Goal: Task Accomplishment & Management: Use online tool/utility

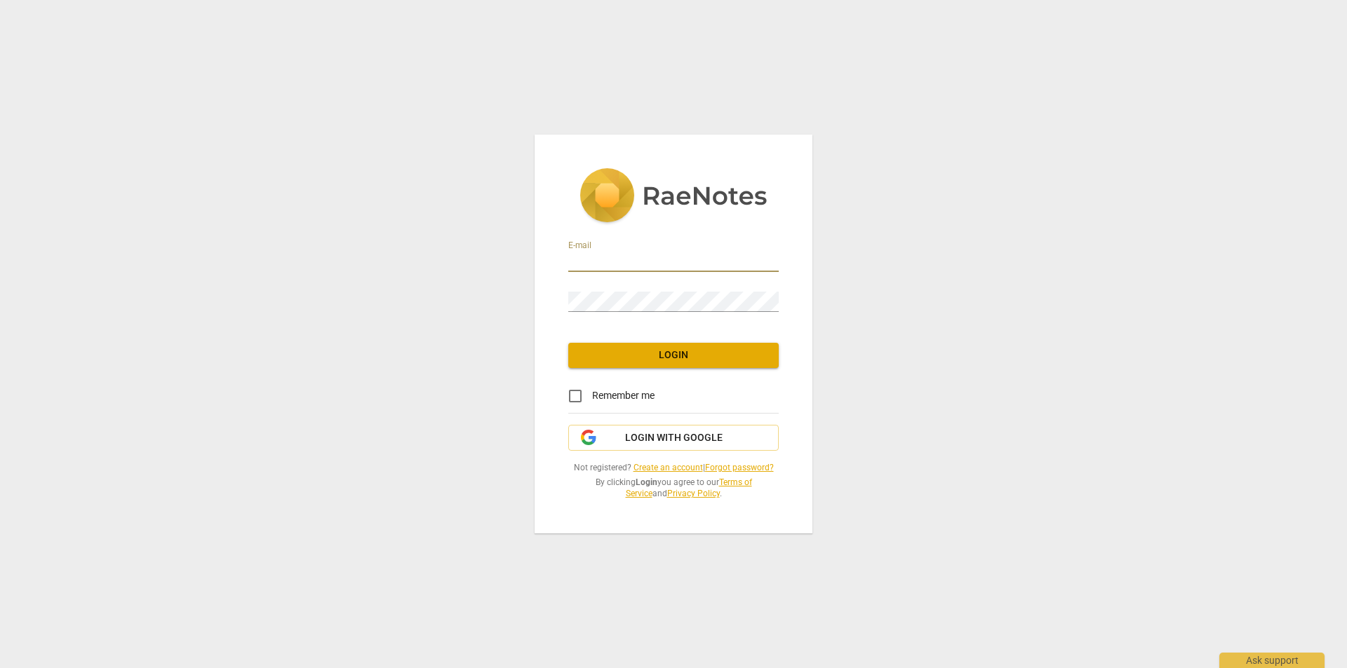
click at [638, 270] on input "email" at bounding box center [673, 262] width 210 height 20
type input "[EMAIL_ADDRESS][DOMAIN_NAME]"
click at [577, 399] on input "Remember me" at bounding box center [575, 396] width 34 height 34
checkbox input "true"
click at [644, 361] on span "Login" at bounding box center [673, 356] width 188 height 14
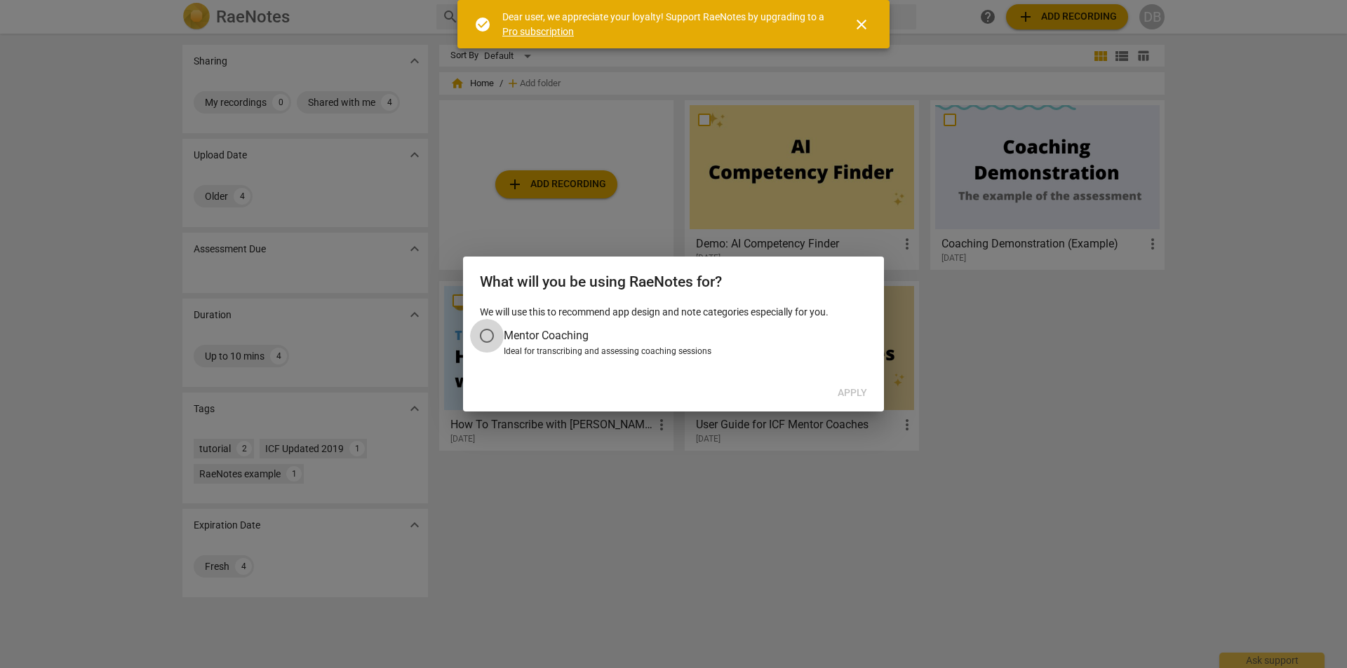
click at [491, 338] on input "Mentor Coaching" at bounding box center [487, 336] width 34 height 34
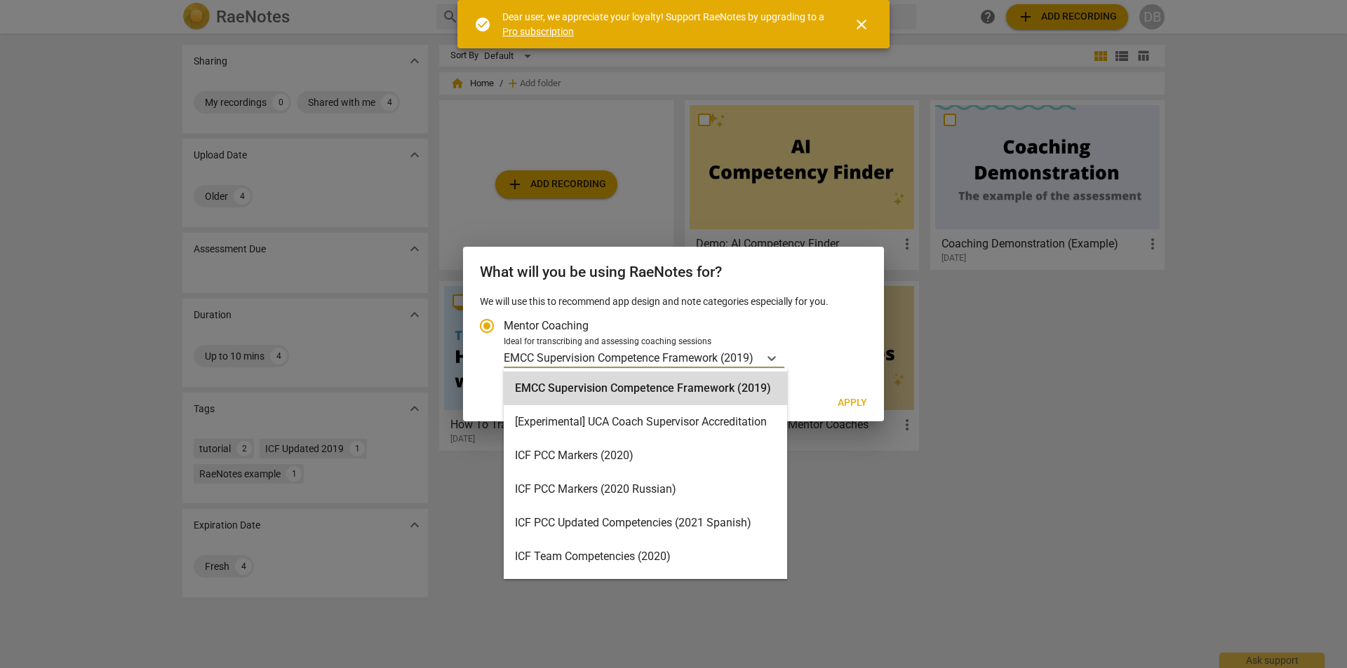
click at [600, 364] on p "EMCC Supervision Competence Framework (2019)" at bounding box center [629, 358] width 250 height 16
click at [0, 0] on input "Ideal for transcribing and assessing coaching sessions 15 results available. Us…" at bounding box center [0, 0] width 0 height 0
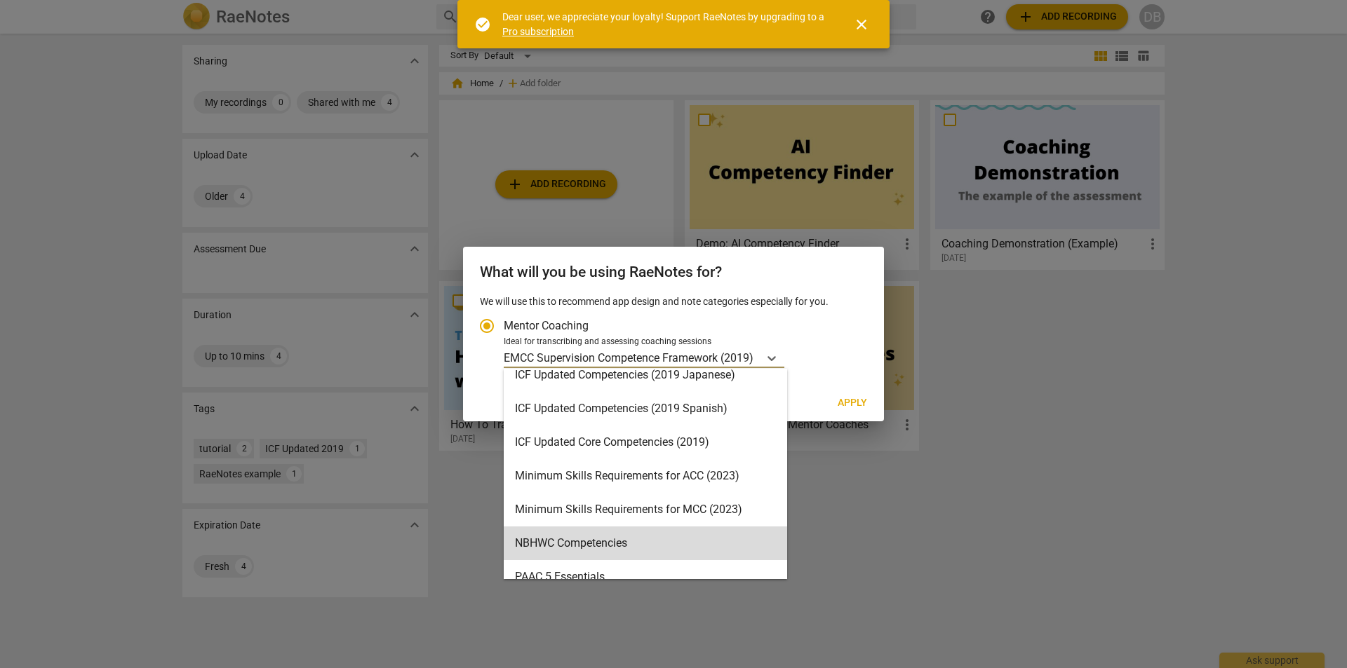
scroll to position [217, 0]
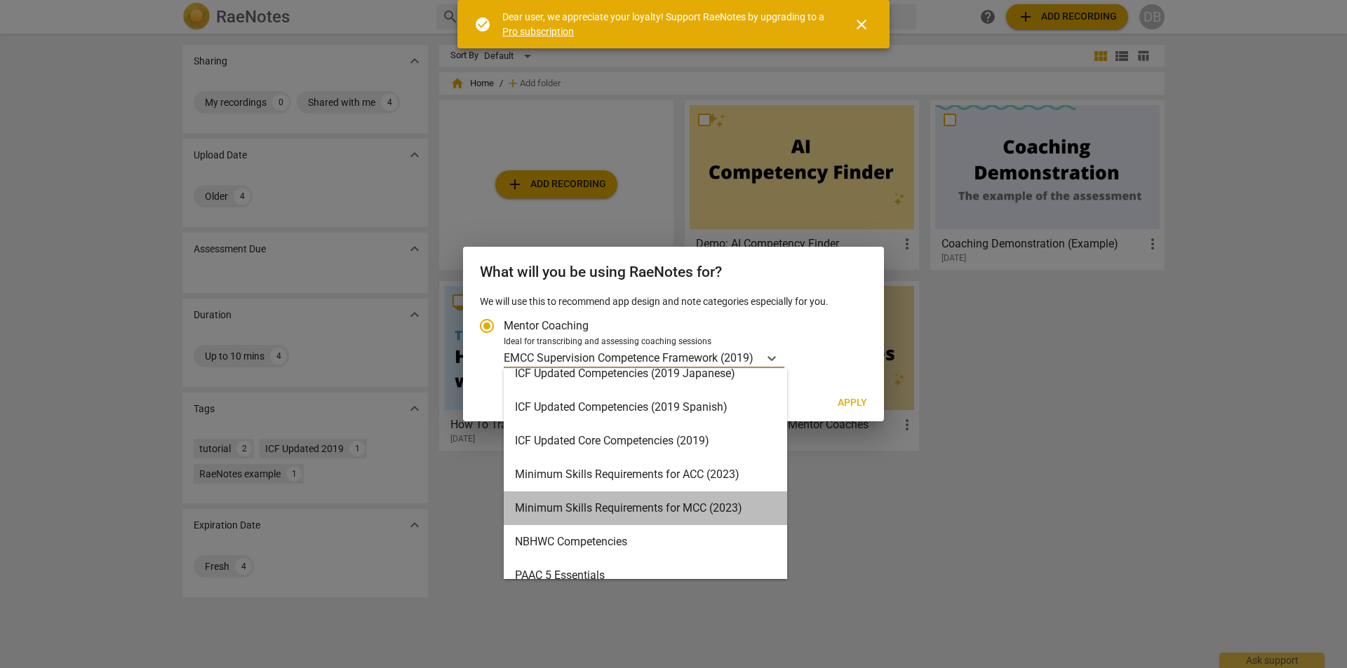
click at [650, 506] on div "Minimum Skills Requirements for MCC (2023)" at bounding box center [645, 509] width 283 height 34
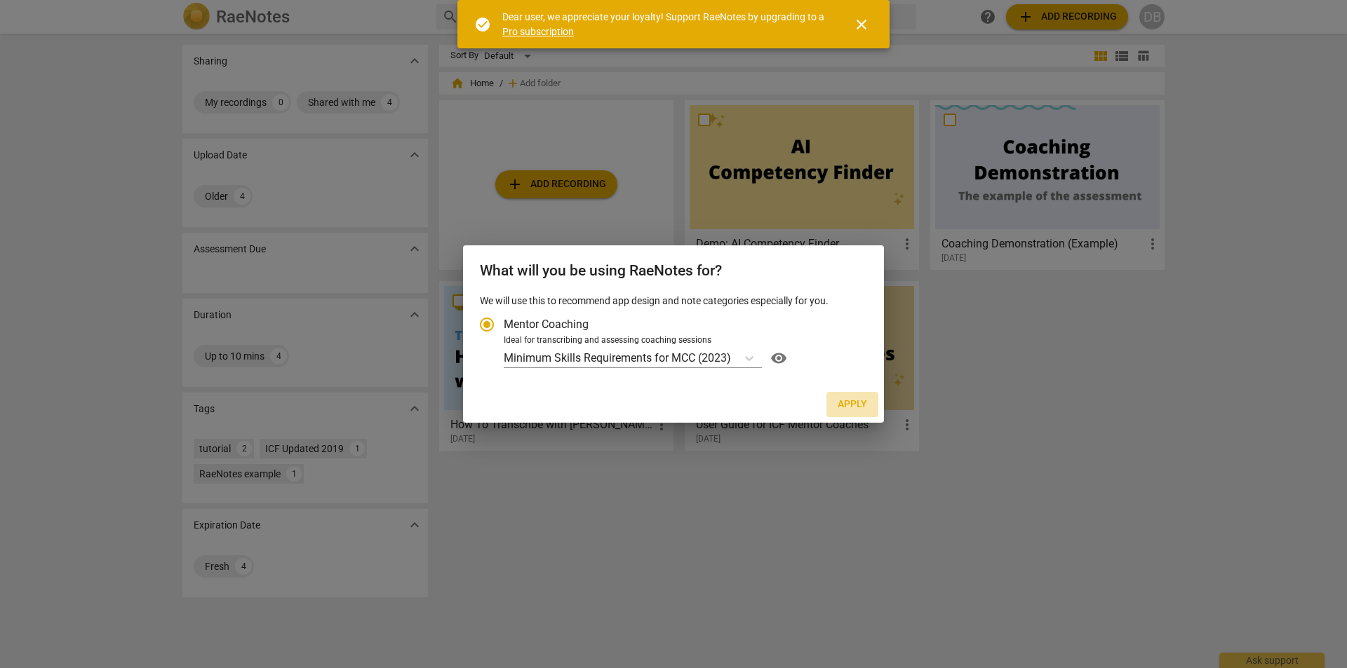
click at [859, 408] on span "Apply" at bounding box center [852, 405] width 29 height 14
radio input "false"
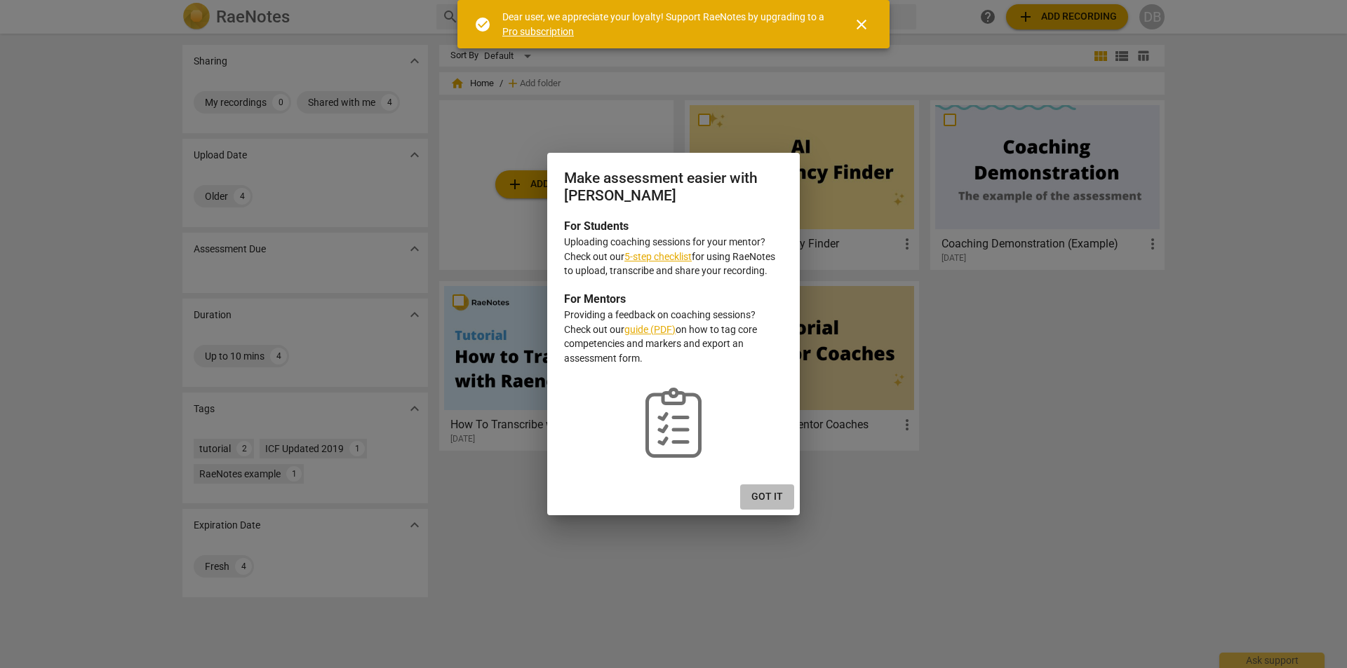
click at [767, 492] on span "Got it" at bounding box center [767, 497] width 32 height 14
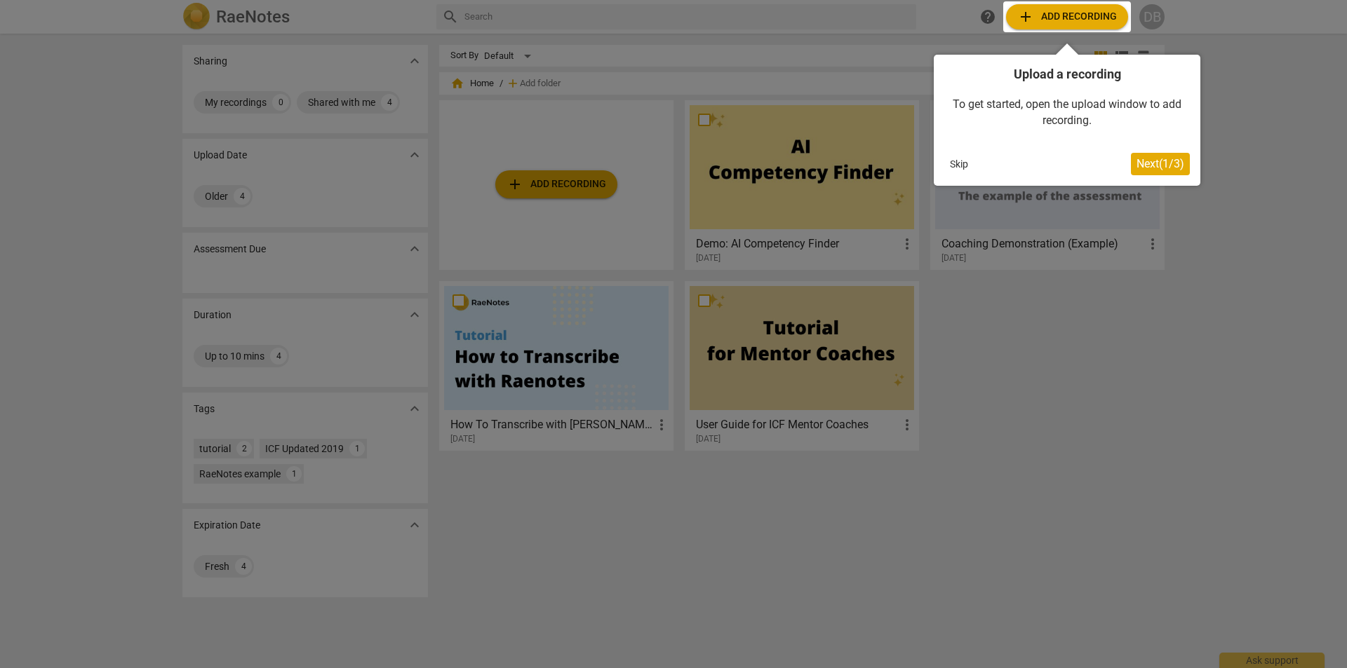
click at [1142, 168] on span "Next ( 1 / 3 )" at bounding box center [1160, 163] width 48 height 13
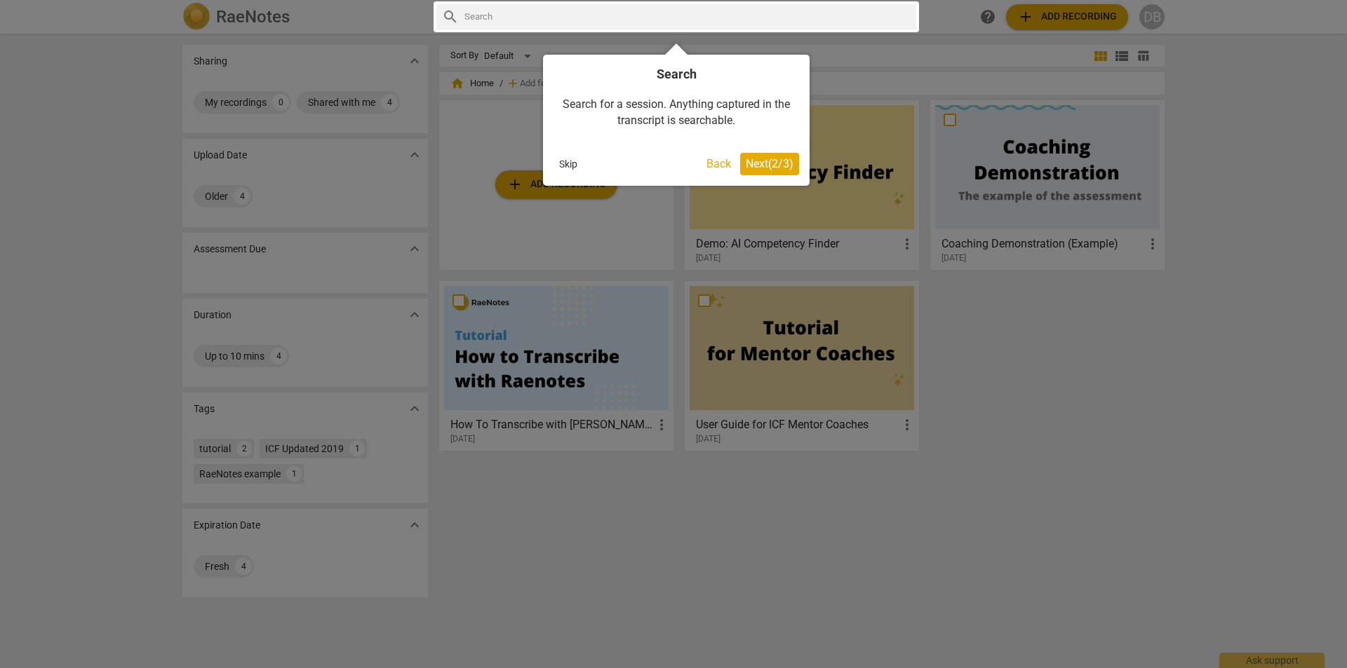
click at [565, 167] on button "Skip" at bounding box center [567, 164] width 29 height 21
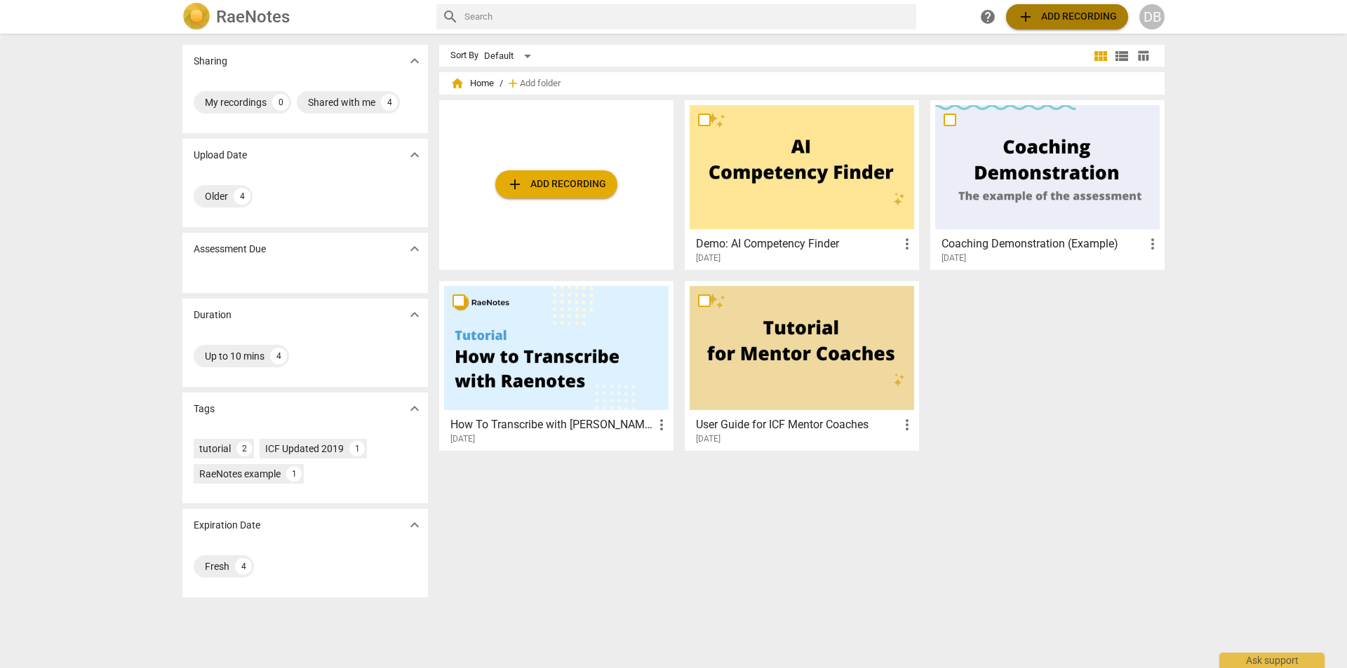
click at [1074, 13] on span "add Add recording" at bounding box center [1067, 16] width 100 height 17
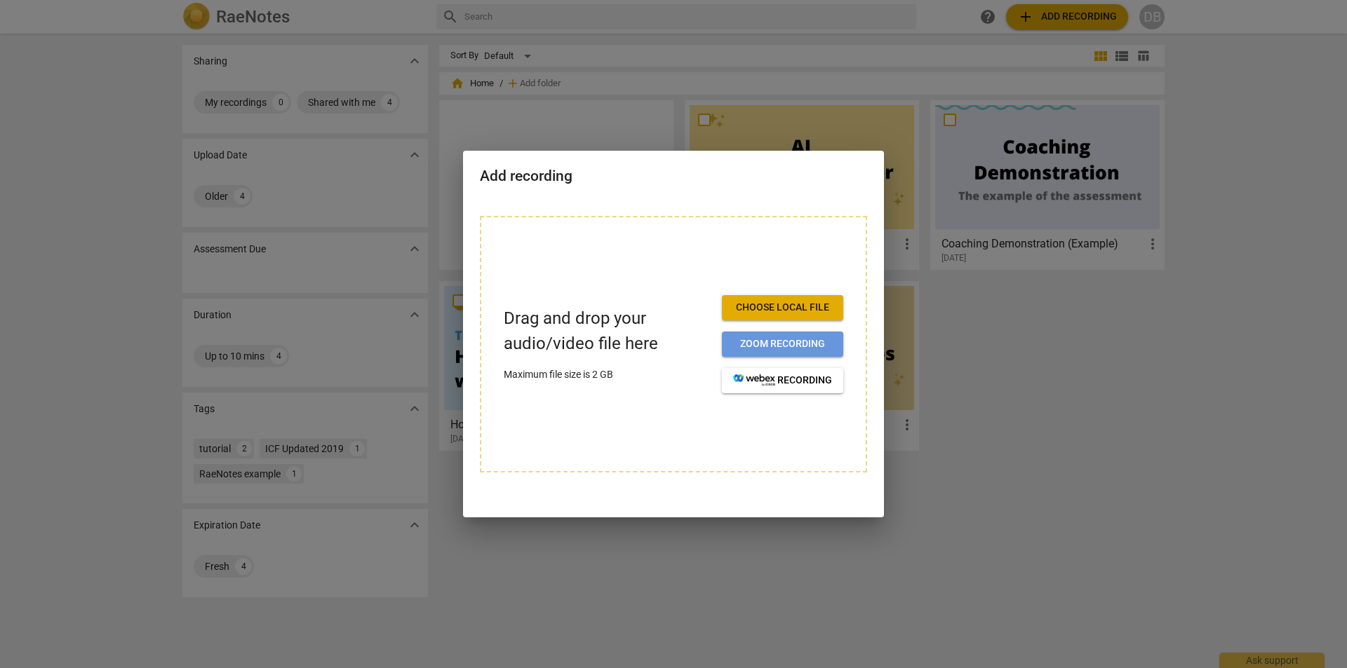
click at [785, 344] on span "Zoom recording" at bounding box center [782, 344] width 99 height 14
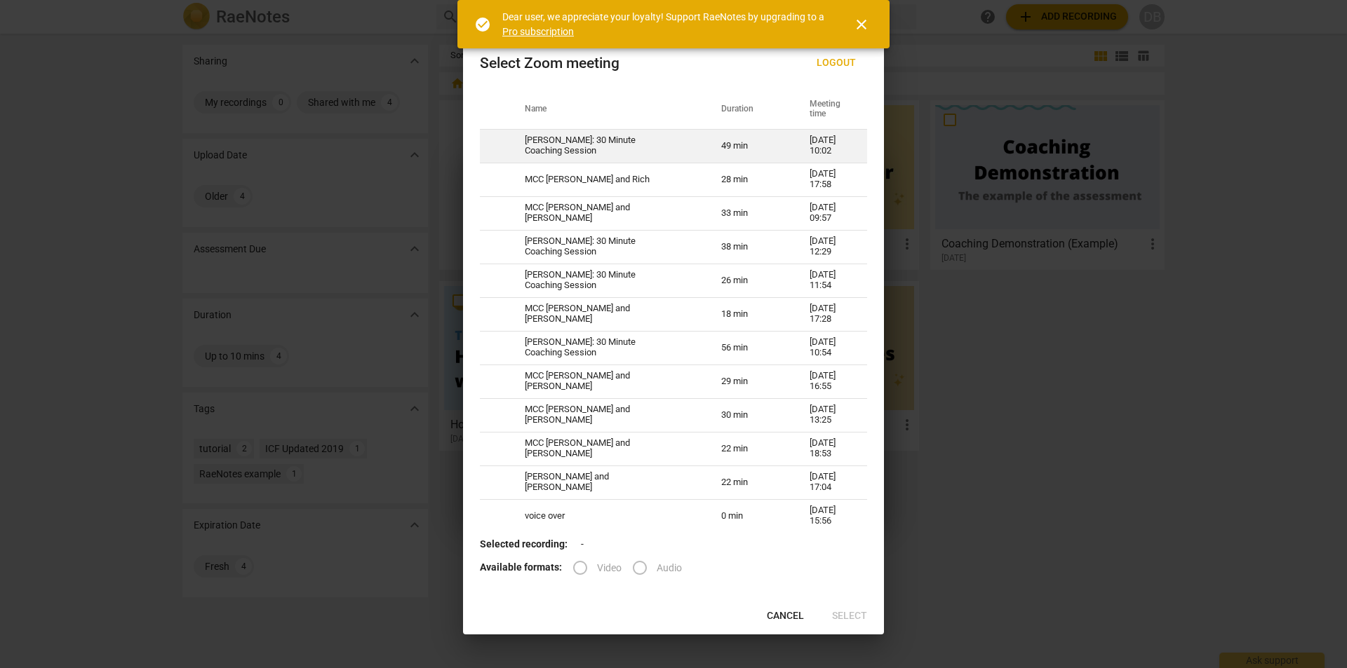
click at [576, 132] on td "Elise Woodward: 30 Minute Coaching Session" at bounding box center [606, 146] width 196 height 34
radio input "true"
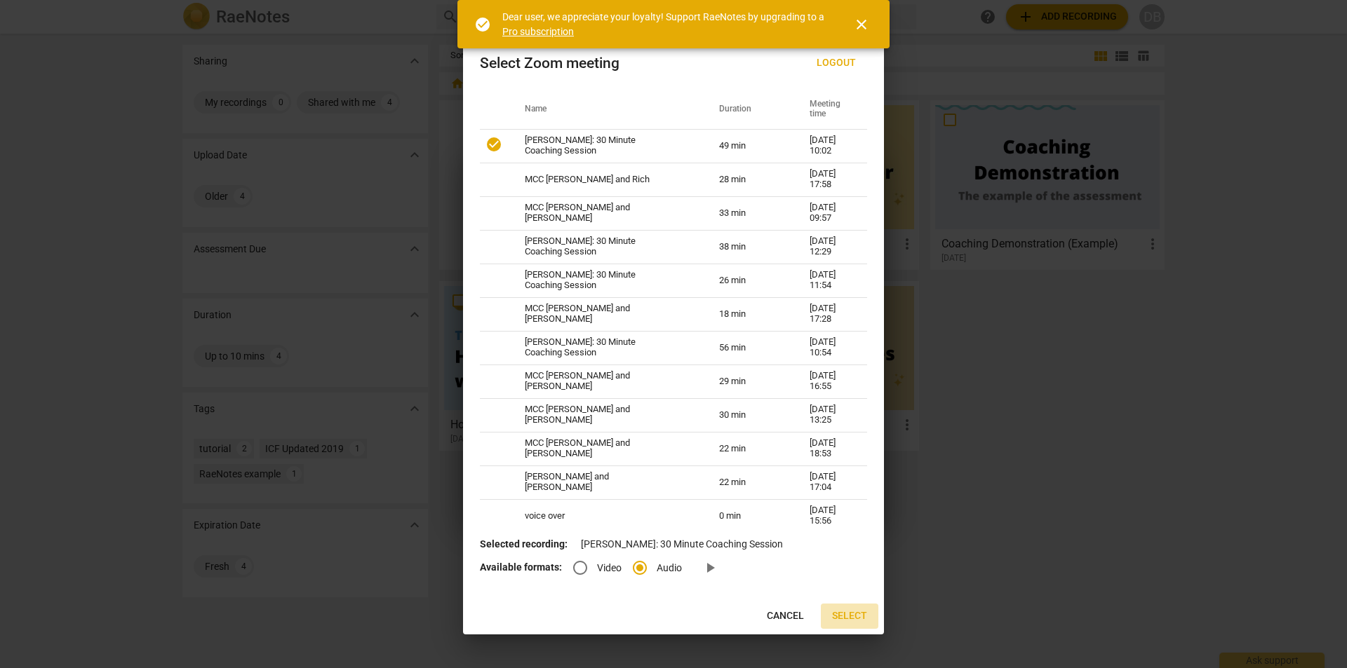
click at [838, 621] on span "Select" at bounding box center [849, 617] width 35 height 14
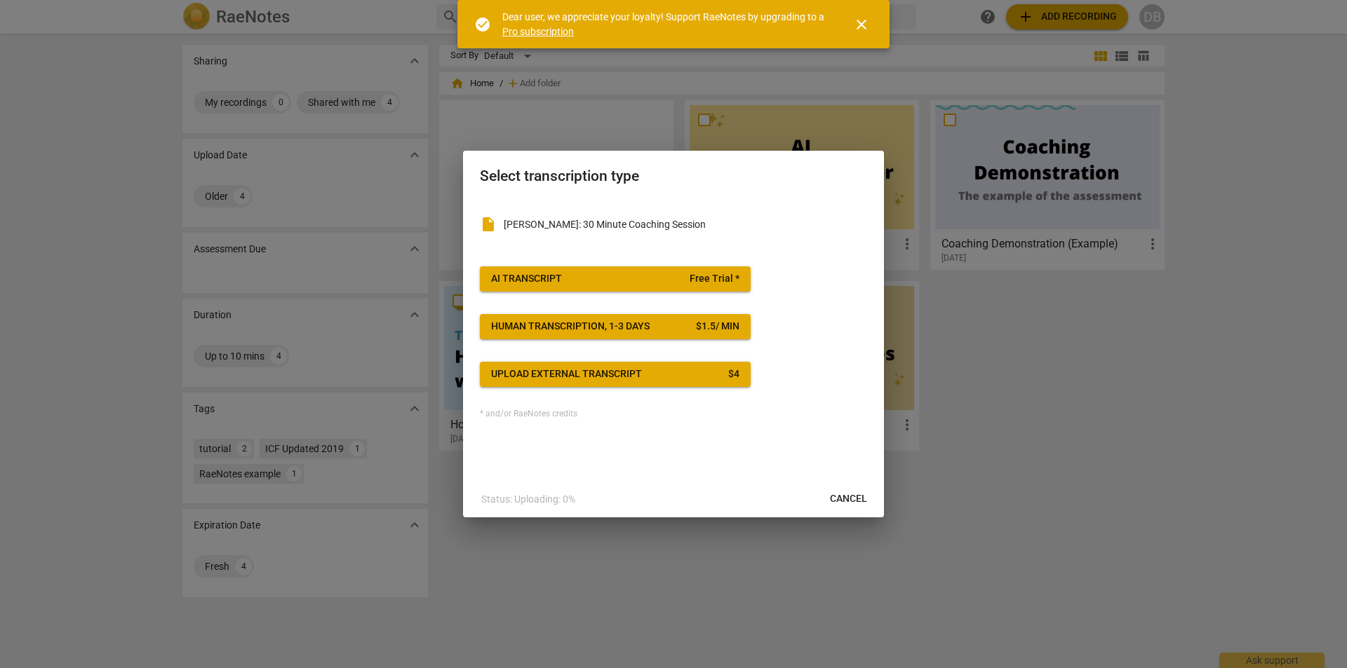
click at [553, 275] on div "AI Transcript" at bounding box center [526, 279] width 71 height 14
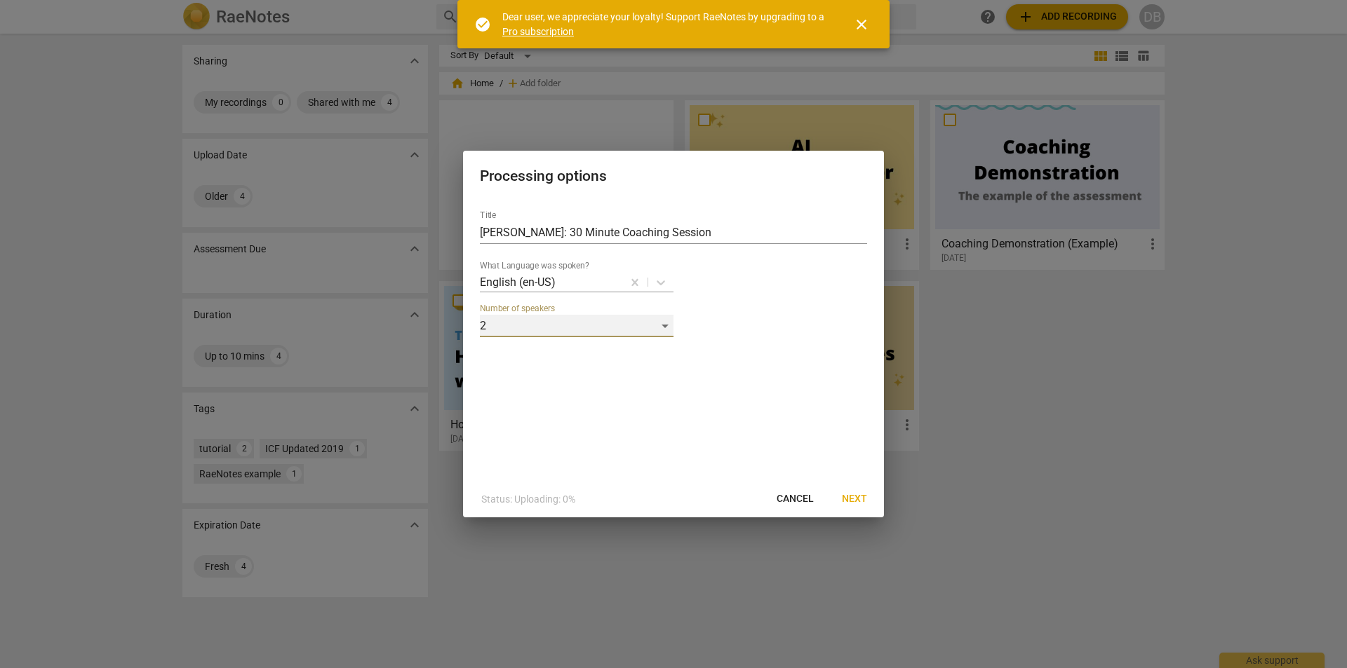
click at [560, 321] on div "2" at bounding box center [577, 326] width 194 height 22
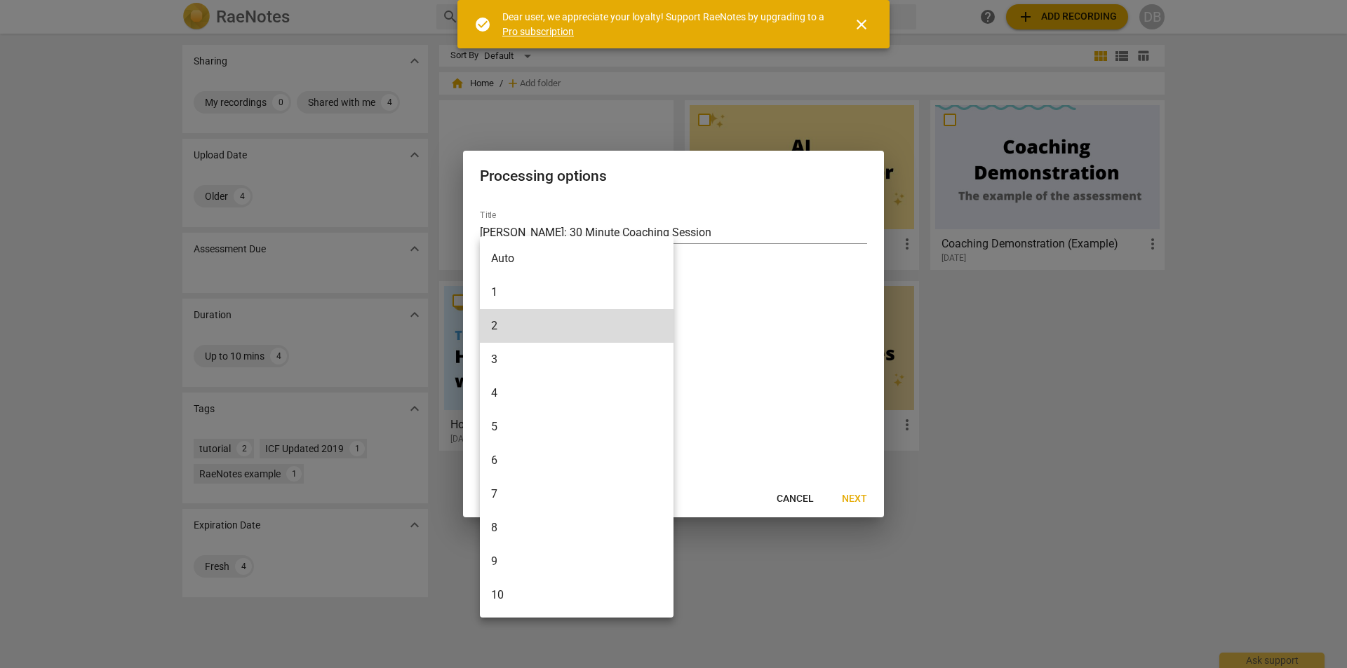
click at [560, 321] on li "2" at bounding box center [577, 326] width 194 height 34
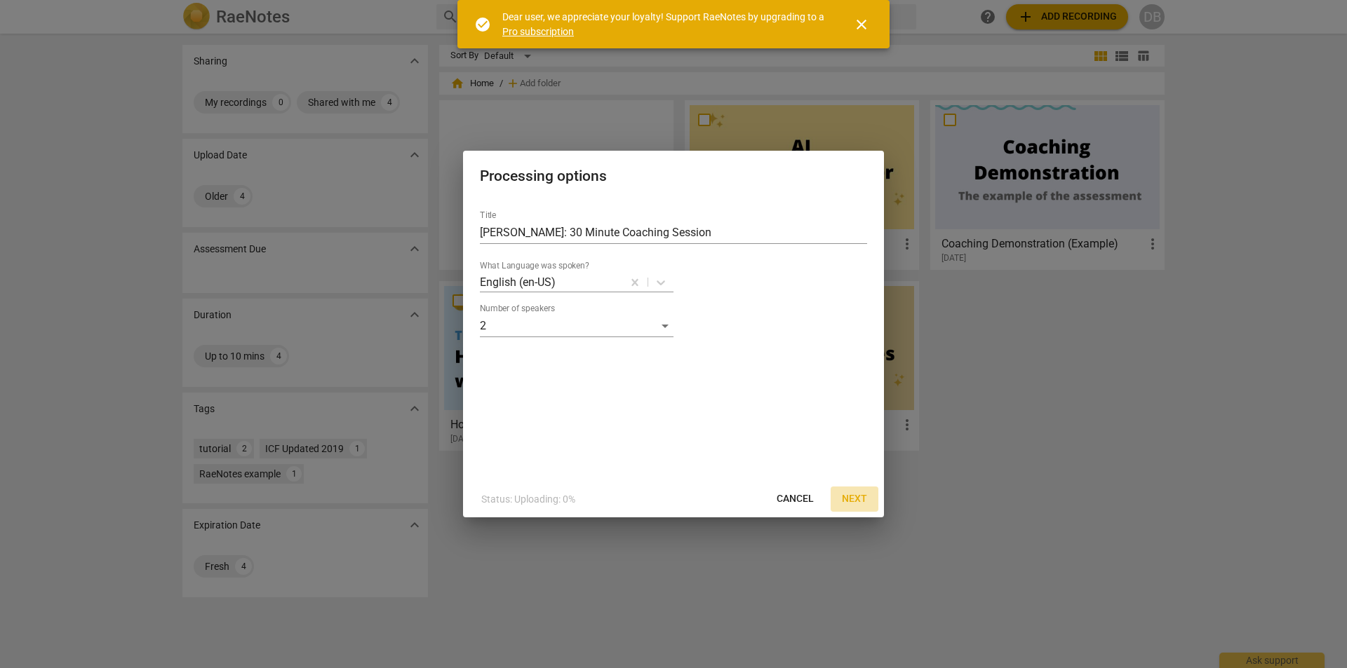
click at [845, 496] on button "Next" at bounding box center [855, 499] width 48 height 25
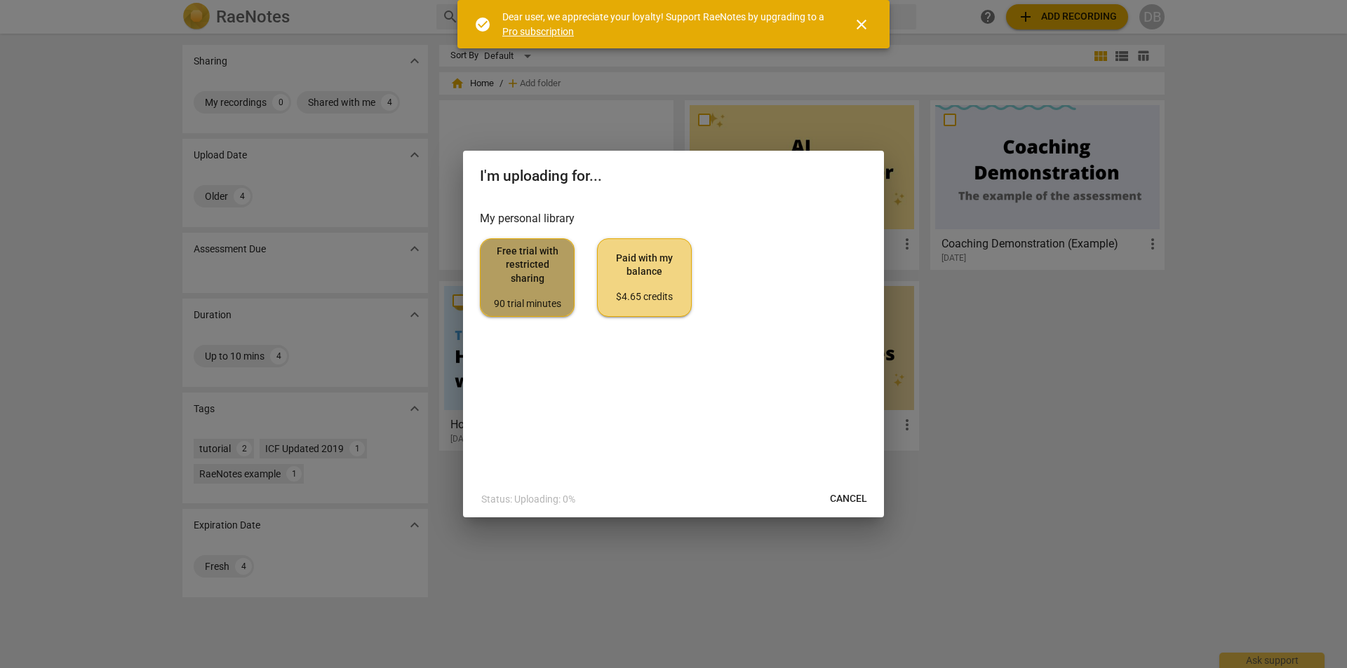
click at [530, 285] on span "Free trial with restricted sharing 90 trial minutes" at bounding box center [527, 278] width 71 height 66
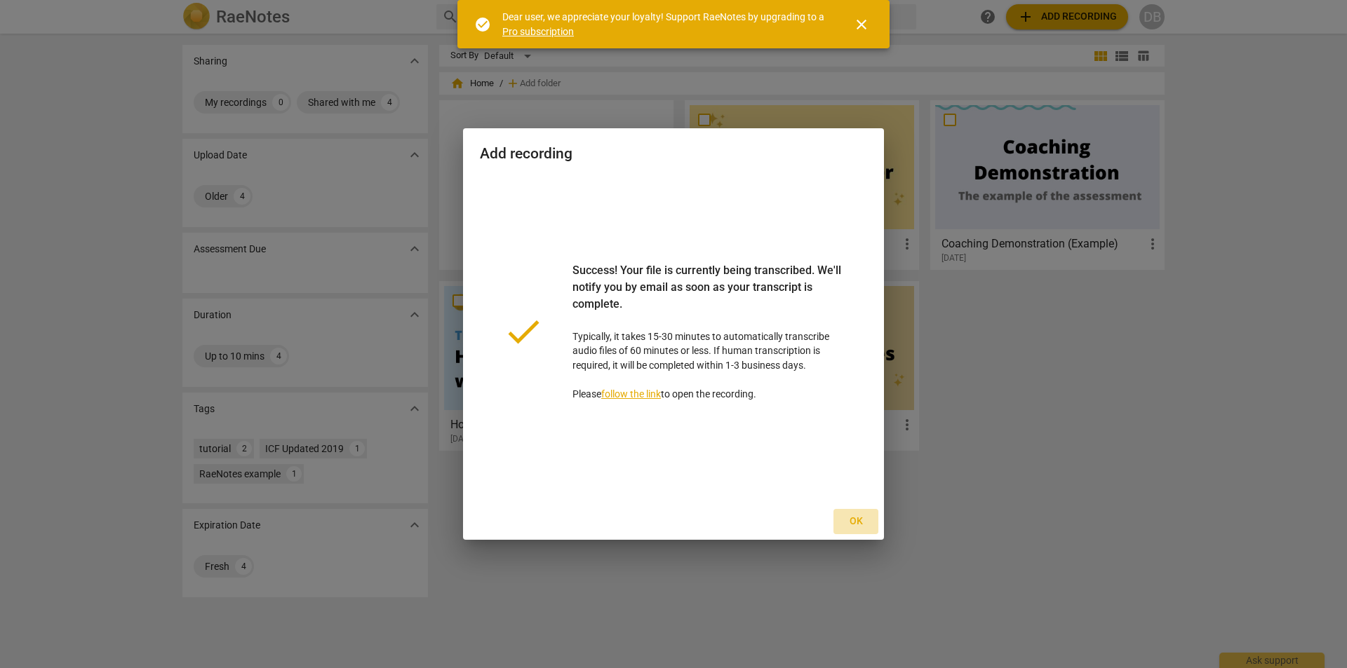
click at [856, 525] on span "Ok" at bounding box center [856, 522] width 22 height 14
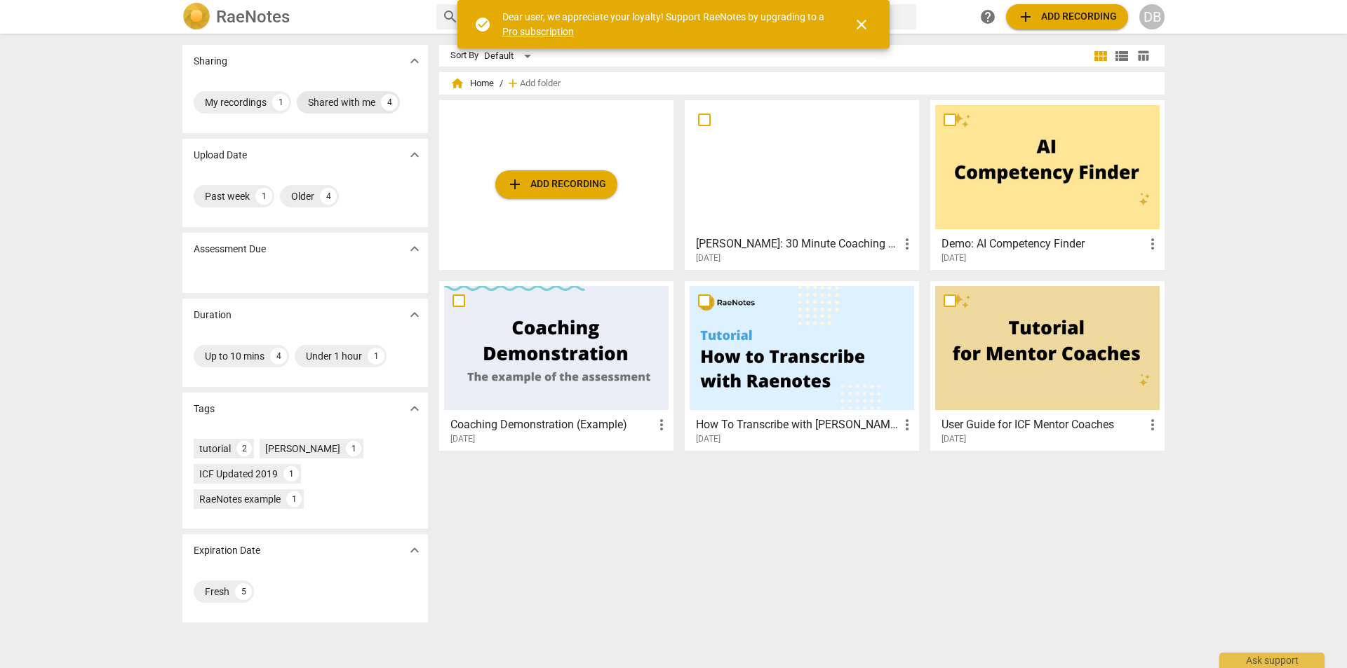
click at [323, 99] on div "Shared with me" at bounding box center [341, 102] width 67 height 14
click at [856, 25] on span "close" at bounding box center [861, 24] width 17 height 17
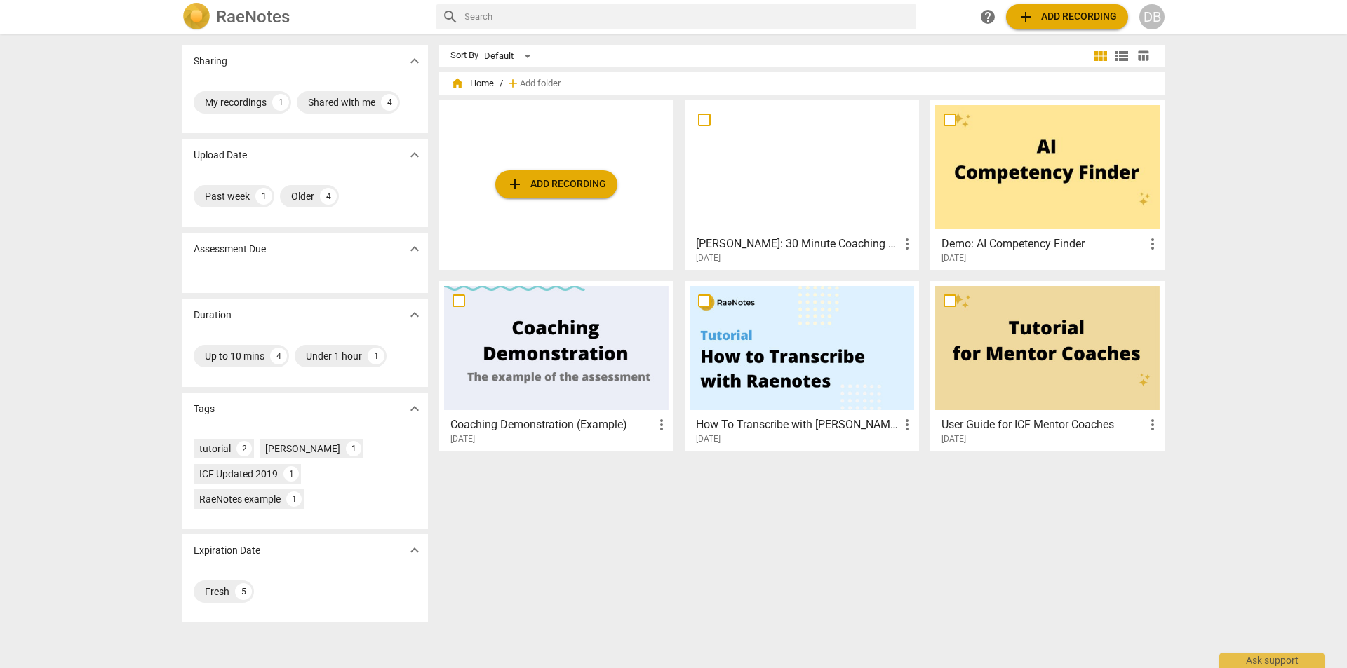
click at [802, 204] on div at bounding box center [802, 167] width 224 height 124
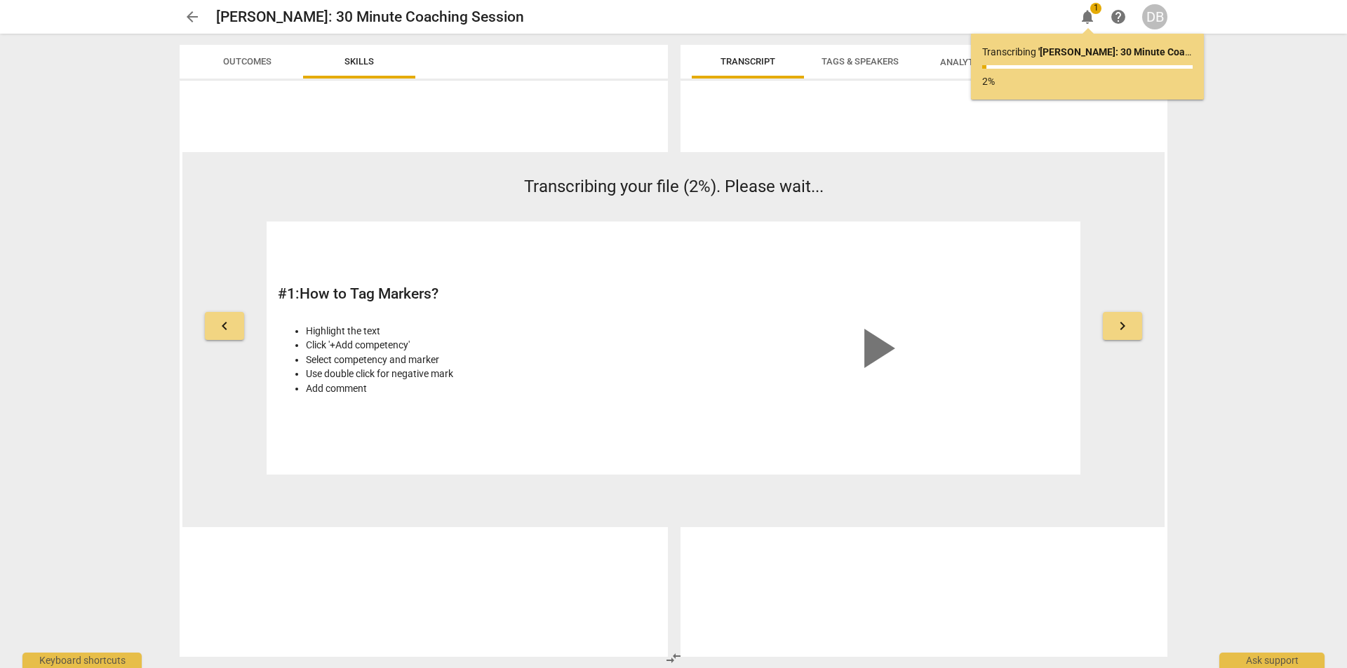
drag, startPoint x: 1117, startPoint y: 324, endPoint x: 1221, endPoint y: 316, distance: 104.1
click at [1221, 316] on div "arrow_back Elise Woodward: 30 Minute Coaching Session edit notifications 1 help…" at bounding box center [673, 334] width 1347 height 668
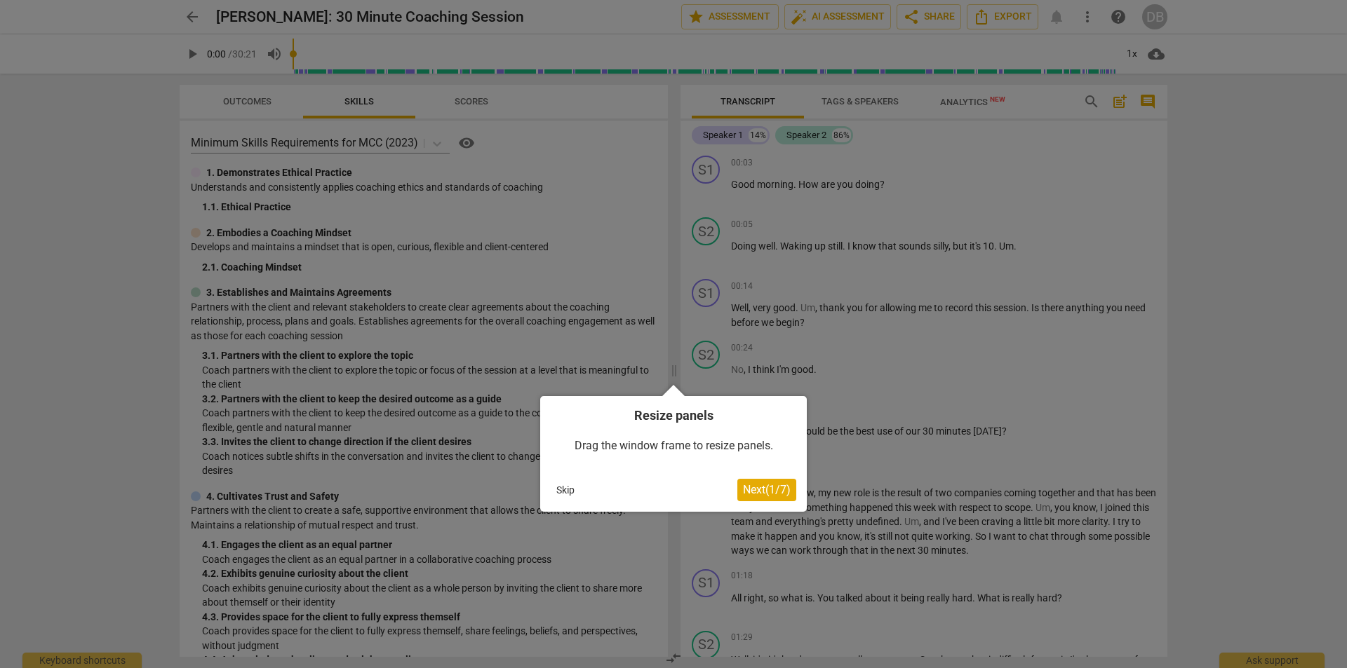
click at [755, 486] on span "Next ( 1 / 7 )" at bounding box center [767, 489] width 48 height 13
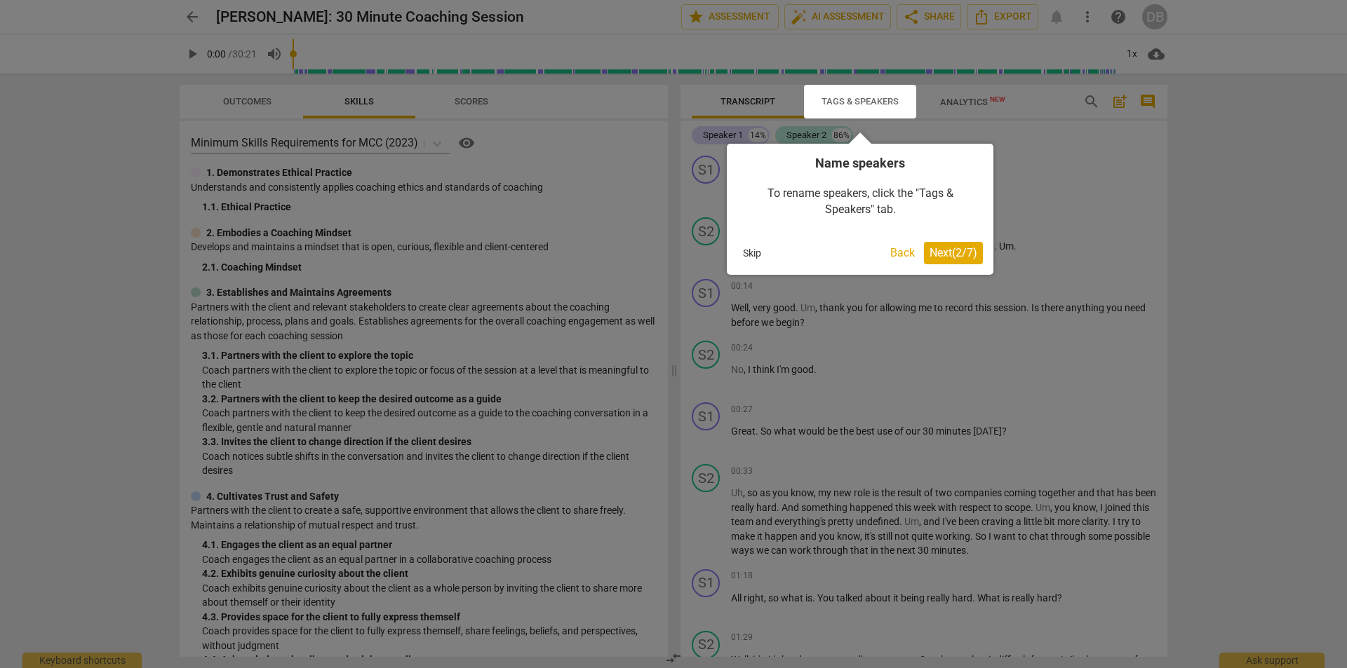
drag, startPoint x: 957, startPoint y: 252, endPoint x: 967, endPoint y: 156, distance: 96.6
click at [1121, 0] on body "arrow_back Elise Woodward: 30 Minute Coaching Session edit star Assessment auto…" at bounding box center [673, 0] width 1347 height 0
click at [832, 168] on h4 "Name speakers" at bounding box center [860, 163] width 246 height 18
click at [837, 101] on div at bounding box center [860, 102] width 112 height 34
click at [706, 163] on div at bounding box center [673, 334] width 1347 height 668
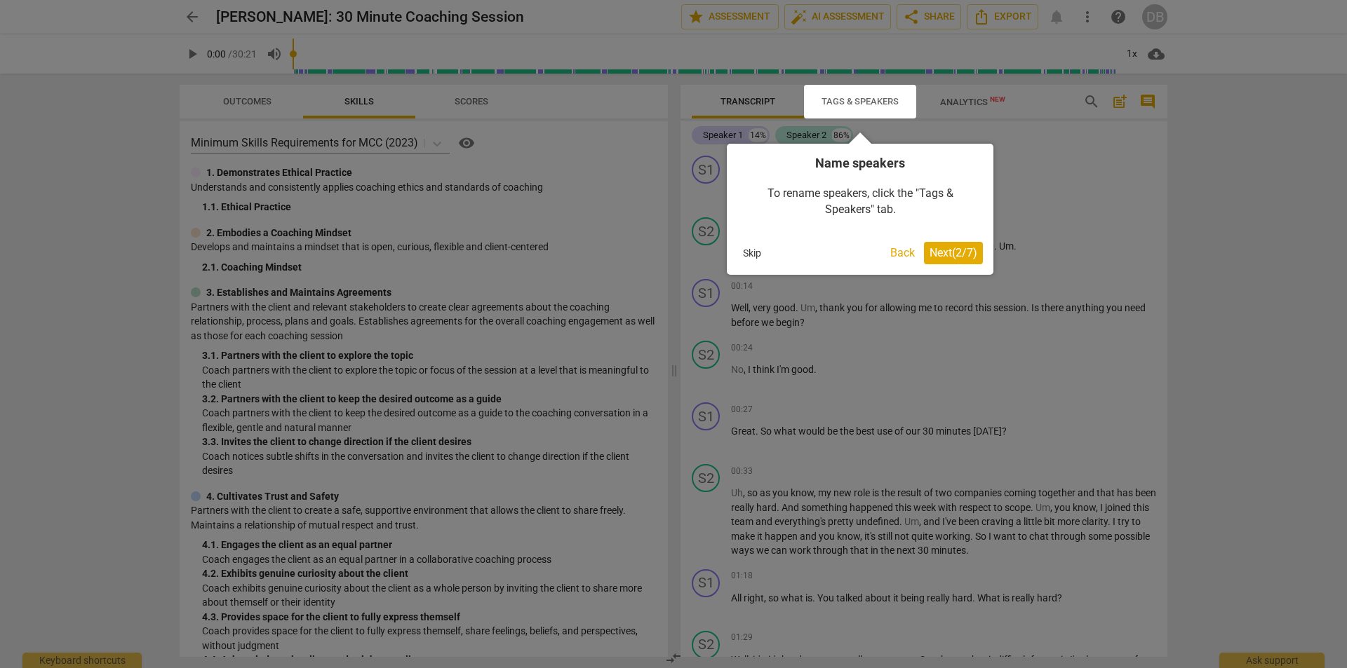
click at [706, 163] on div at bounding box center [673, 334] width 1347 height 668
click at [957, 253] on span "Next ( 2 / 7 )" at bounding box center [953, 252] width 48 height 13
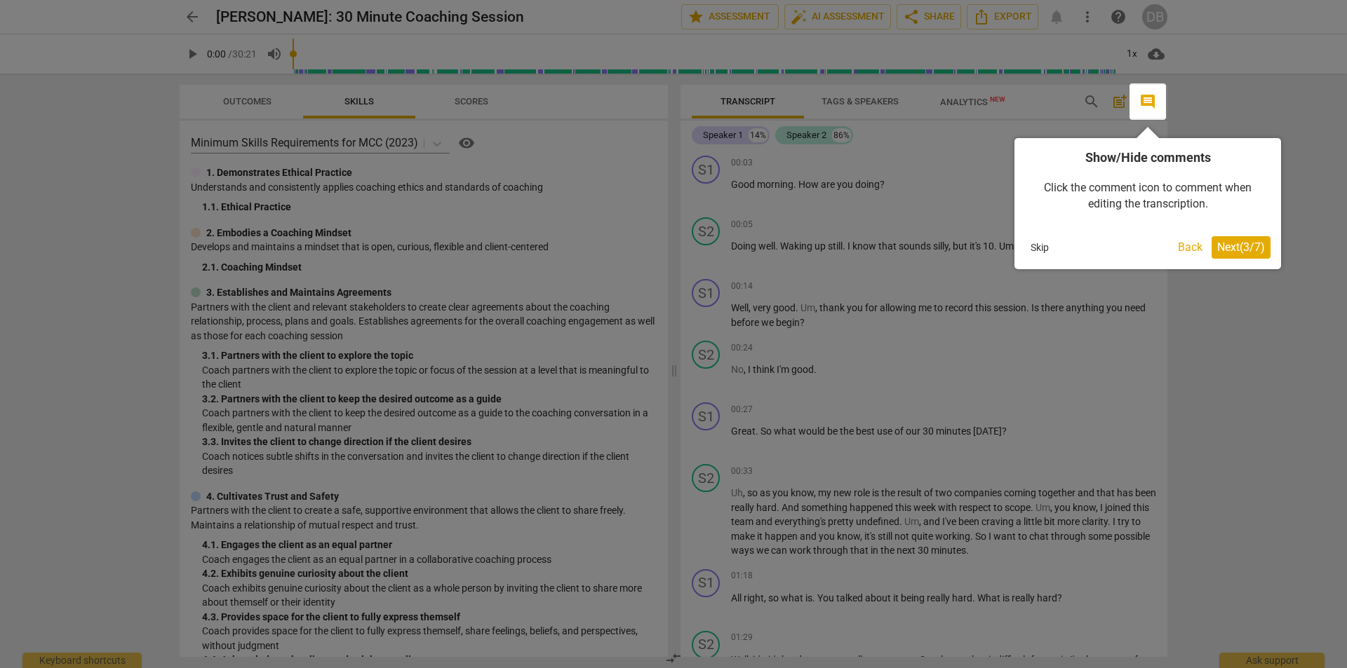
click at [955, 100] on div at bounding box center [673, 334] width 1347 height 668
click at [837, 101] on div at bounding box center [673, 334] width 1347 height 668
click at [1185, 246] on button "Back" at bounding box center [1190, 247] width 36 height 22
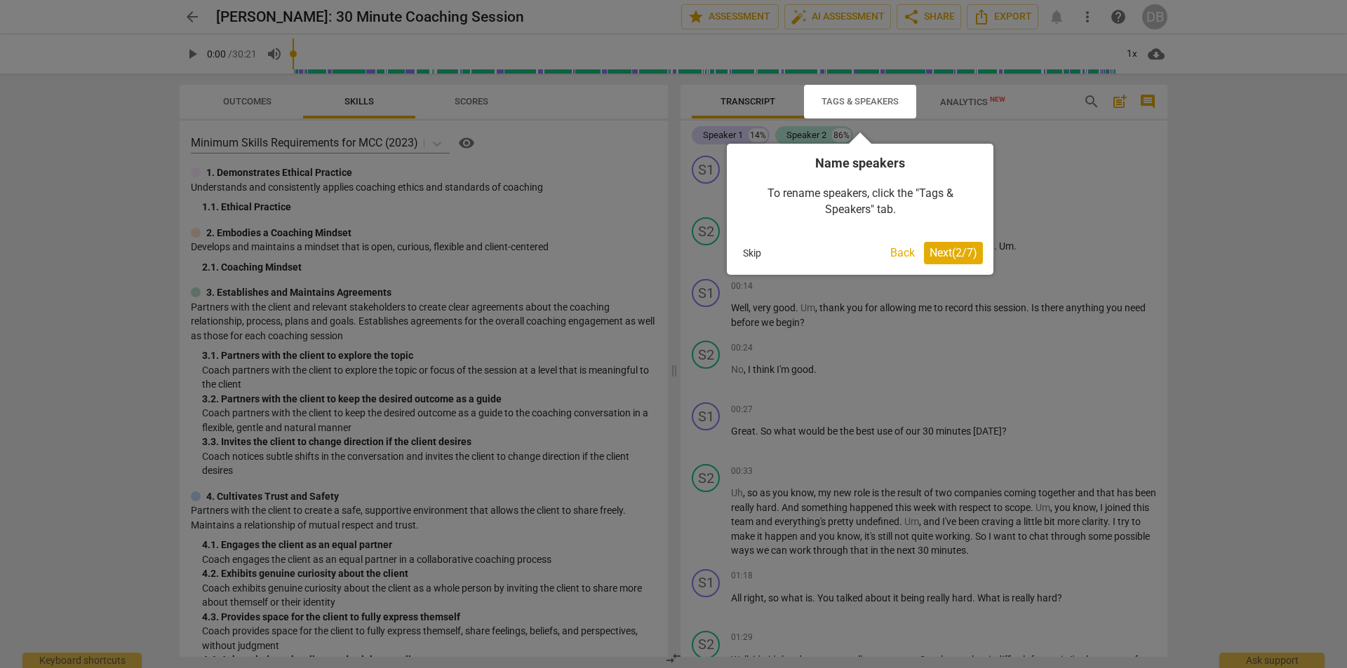
click at [751, 249] on button "Skip" at bounding box center [751, 253] width 29 height 21
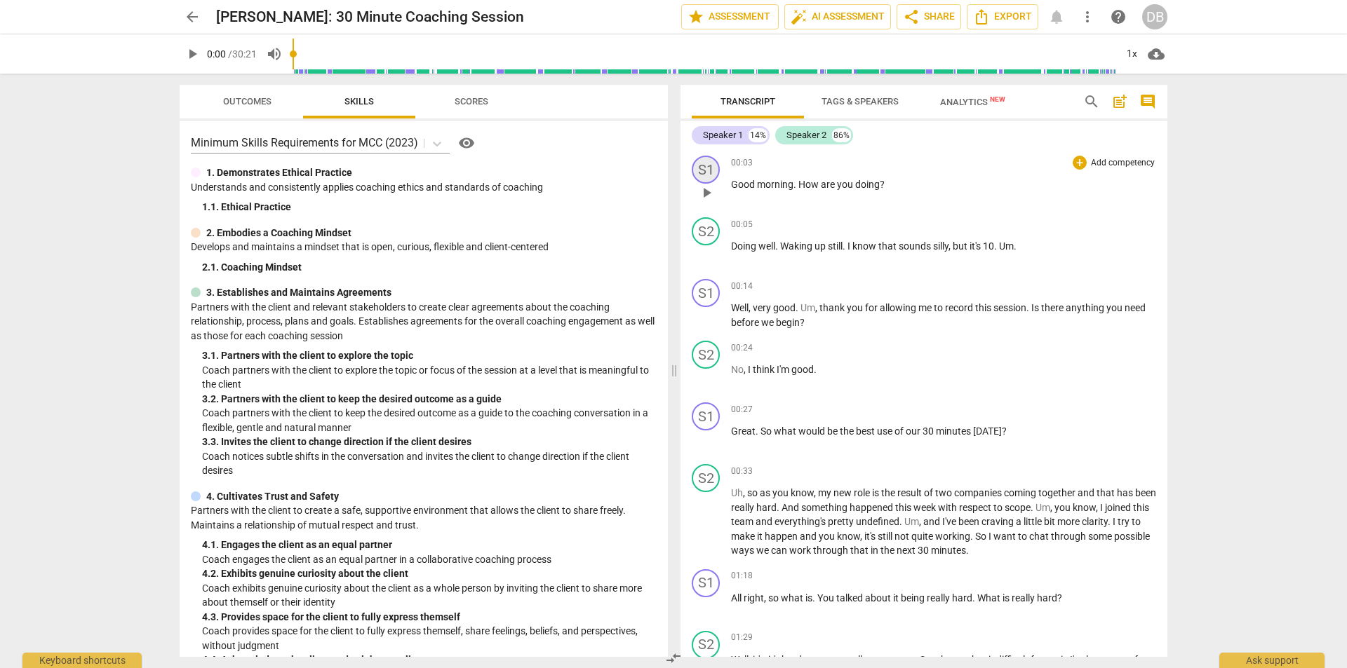
click at [708, 172] on div "S1" at bounding box center [706, 170] width 28 height 28
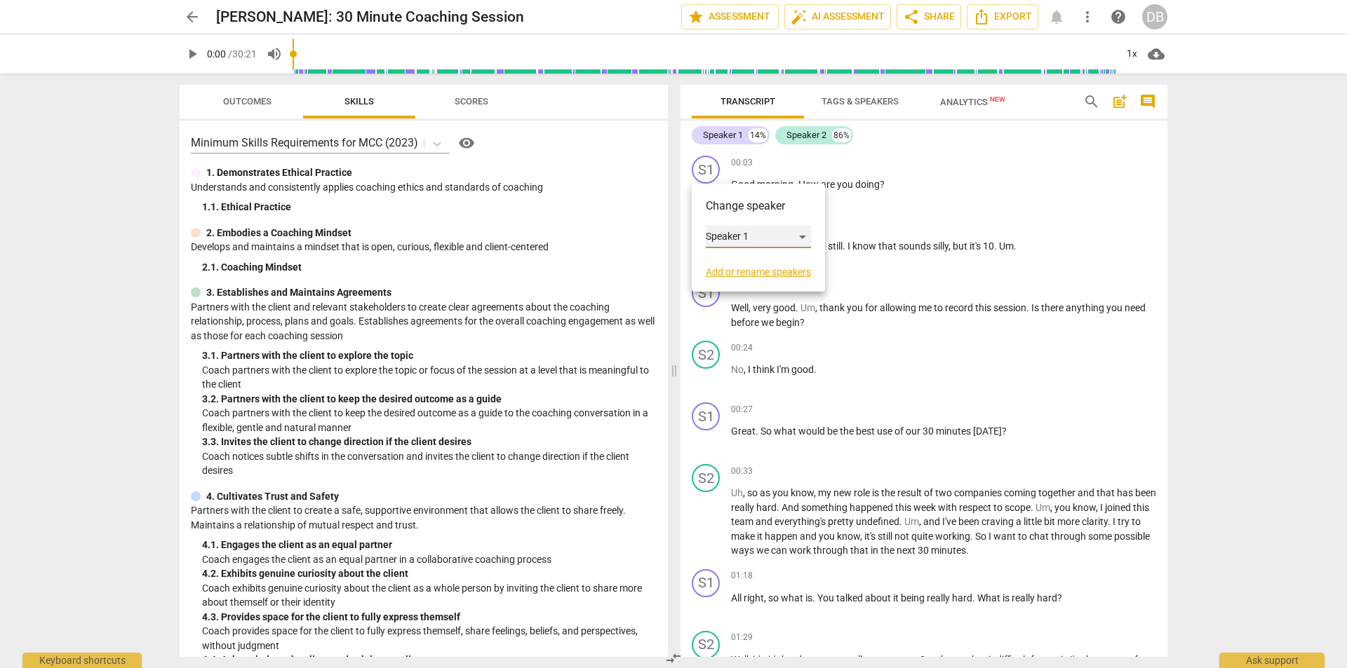
click at [753, 231] on div "Speaker 1" at bounding box center [758, 237] width 105 height 22
click at [769, 237] on li "Speaker 1" at bounding box center [759, 237] width 107 height 27
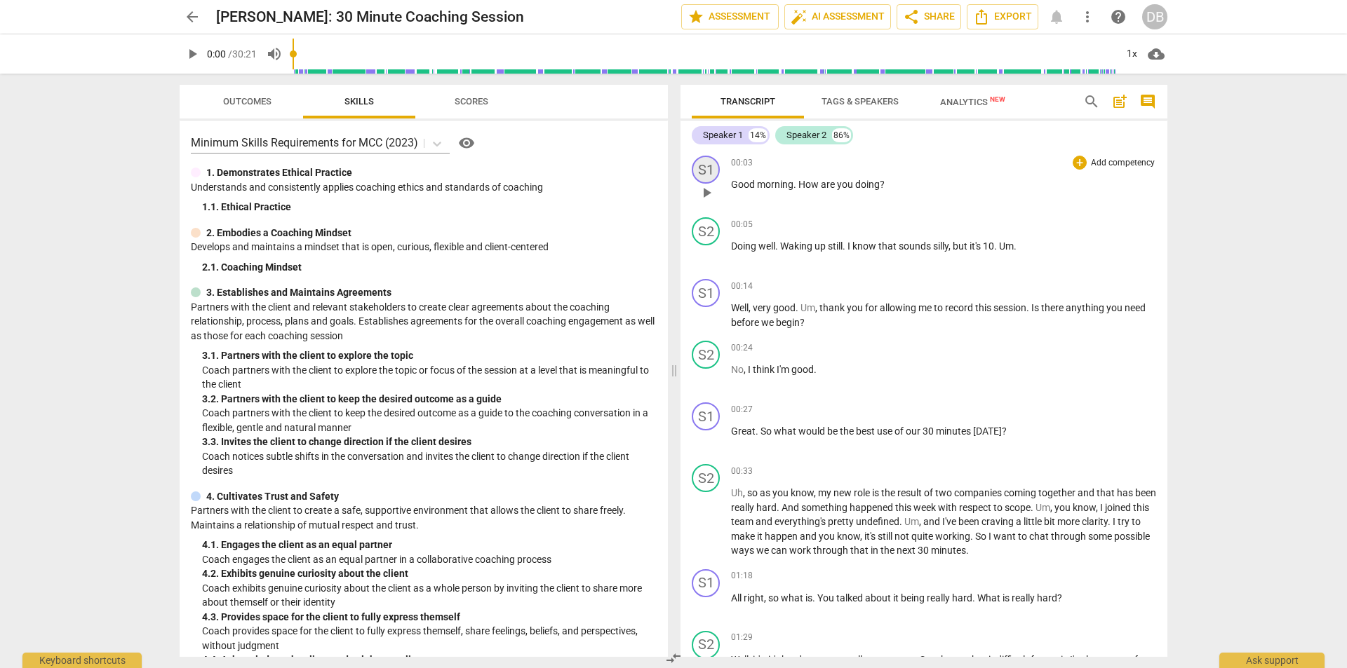
click at [706, 165] on div "S1" at bounding box center [706, 170] width 28 height 28
click at [745, 278] on link "Add or rename speakers" at bounding box center [758, 272] width 105 height 11
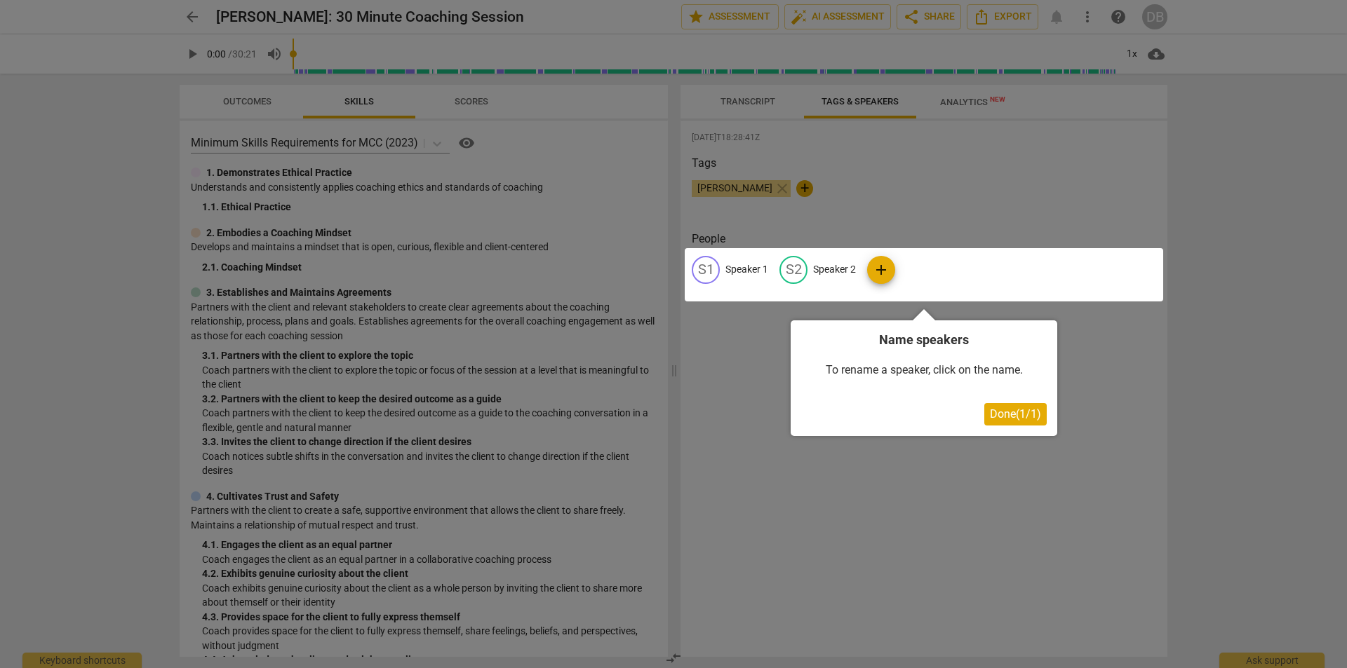
click at [712, 267] on div at bounding box center [924, 274] width 478 height 53
drag, startPoint x: 1008, startPoint y: 416, endPoint x: 1092, endPoint y: 349, distance: 107.8
click at [1092, 0] on body "arrow_back Elise Woodward: 30 Minute Coaching Session edit star Assessment auto…" at bounding box center [673, 0] width 1347 height 0
click at [746, 265] on div at bounding box center [924, 274] width 478 height 53
click at [701, 266] on div at bounding box center [924, 274] width 478 height 53
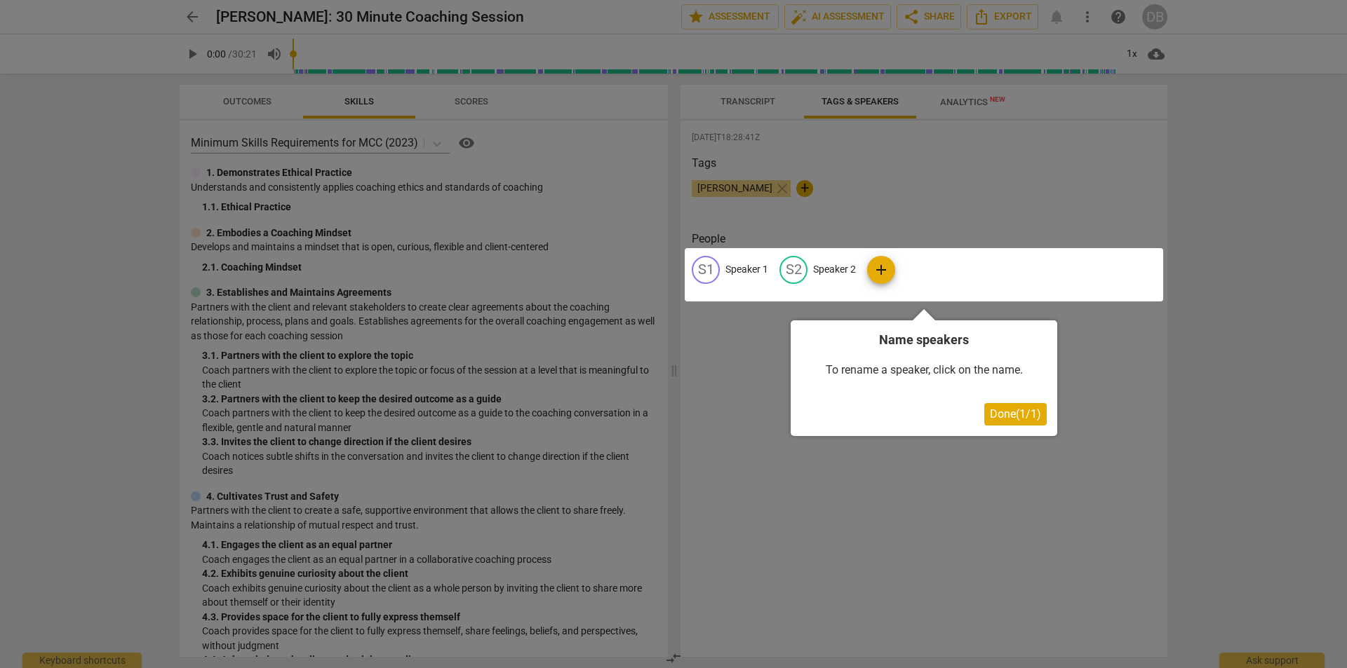
click at [741, 267] on div at bounding box center [924, 274] width 478 height 53
click at [878, 269] on div at bounding box center [924, 274] width 478 height 53
click at [1018, 416] on span "Done ( 1 / 1 )" at bounding box center [1015, 414] width 51 height 13
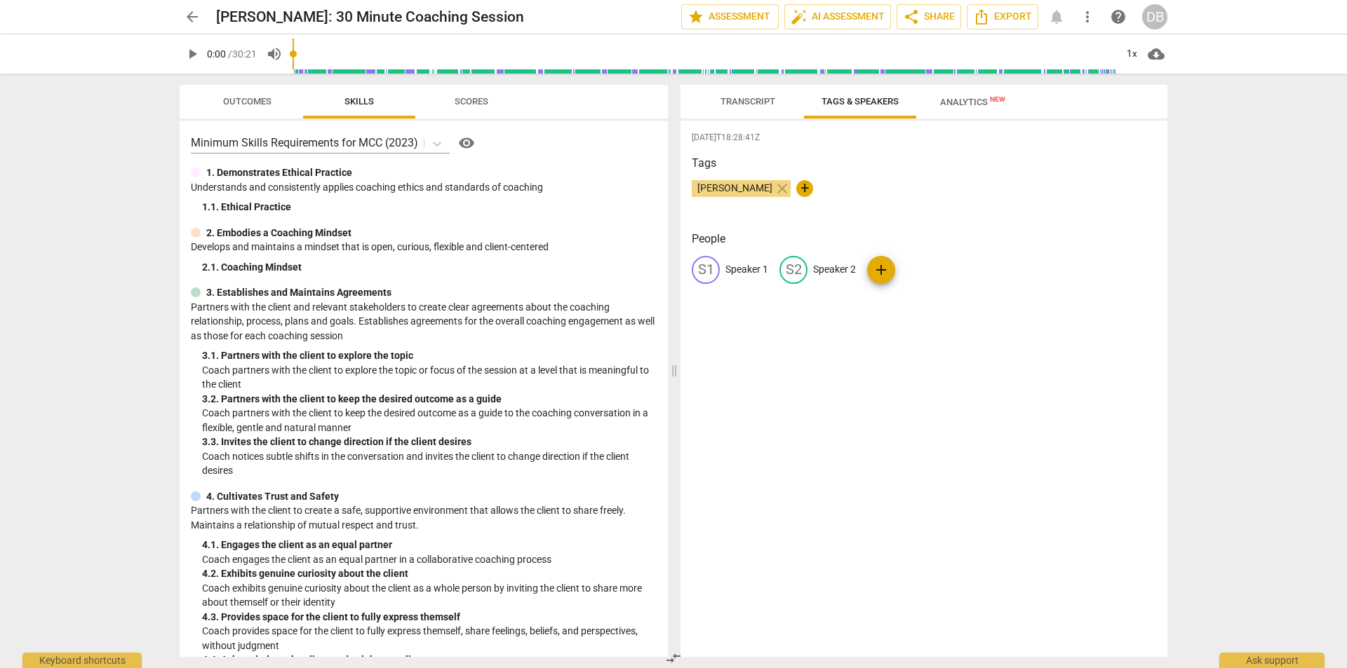
click at [743, 192] on span "Dana Bernstein" at bounding box center [735, 187] width 86 height 11
drag, startPoint x: 744, startPoint y: 189, endPoint x: 699, endPoint y: 258, distance: 83.1
click at [699, 245] on div "2025-08-16T18:28:41Z Tags Dana Bernstein close + People S1 Speaker 1 S2 Speaker…" at bounding box center [923, 389] width 487 height 537
click at [701, 270] on span "edit" at bounding box center [705, 270] width 17 height 17
type input "D"
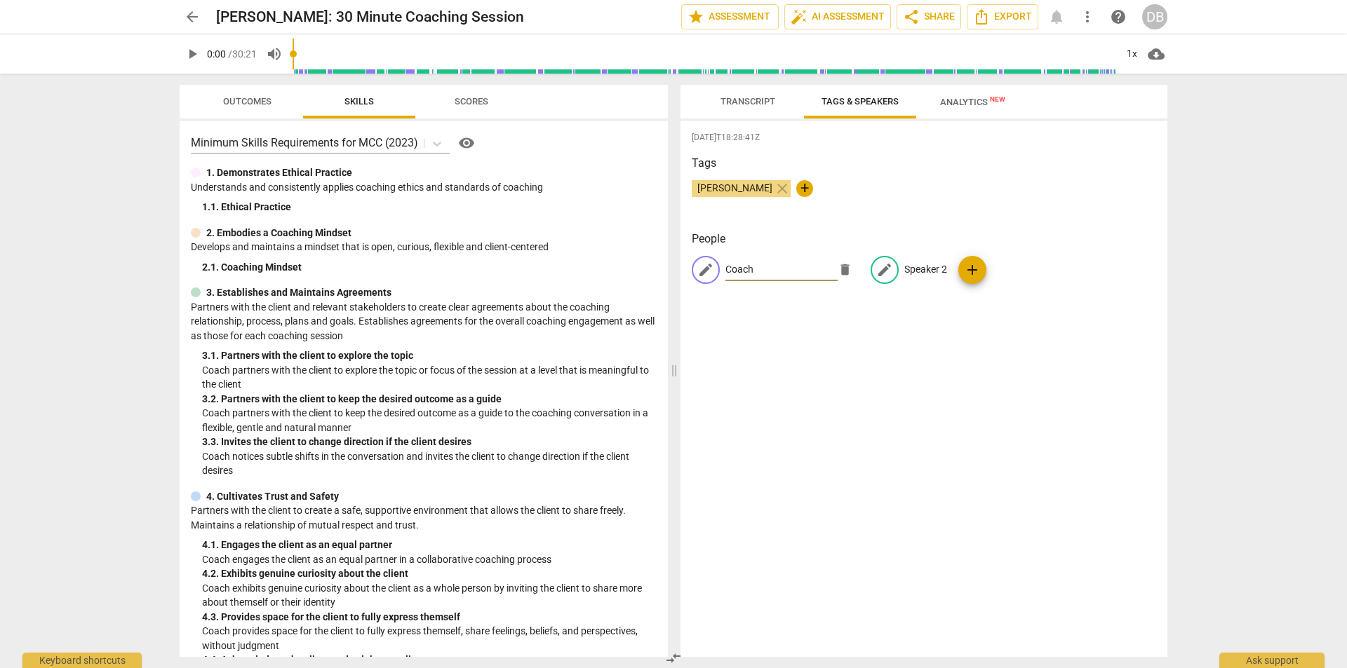
type input "Coach"
click at [913, 267] on p "Speaker 2" at bounding box center [925, 269] width 43 height 15
type input "Client"
click at [969, 300] on div "People CO Coach edit Client delete add" at bounding box center [924, 269] width 464 height 76
click at [1046, 262] on div "CO Coach CL Client add" at bounding box center [924, 275] width 464 height 39
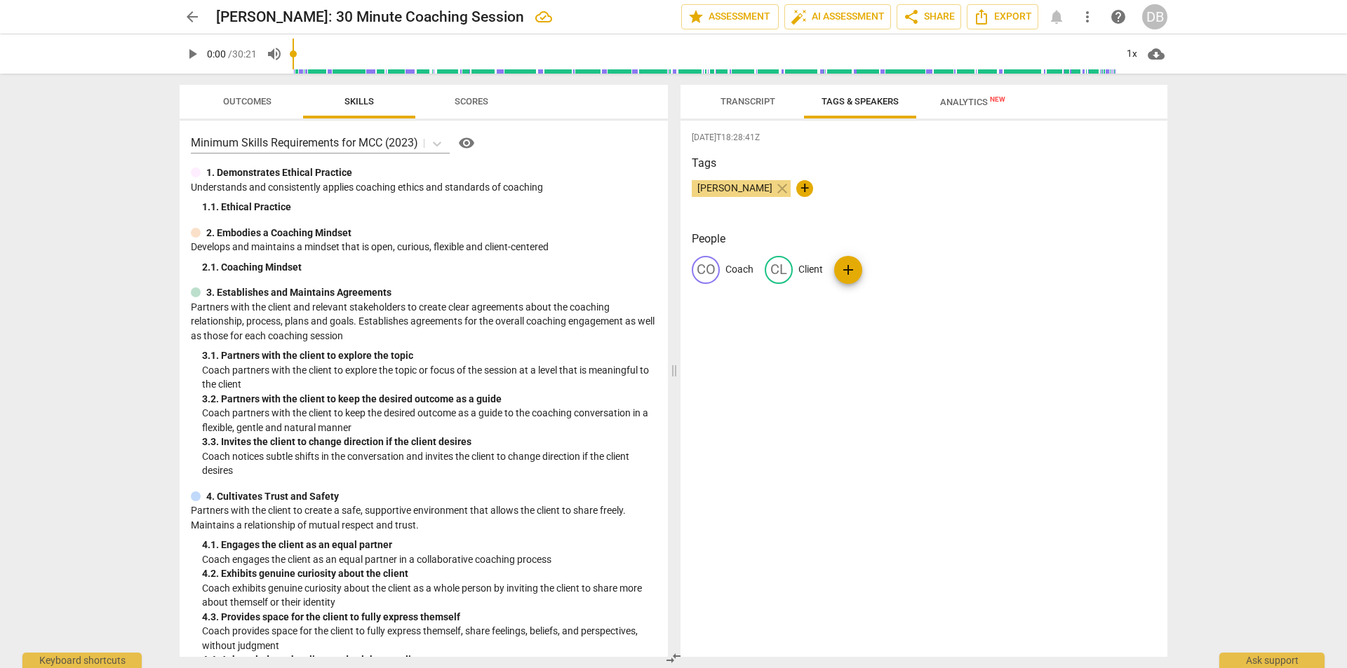
click at [793, 256] on div "CL Client" at bounding box center [794, 270] width 58 height 28
click at [705, 12] on span "star Assessment" at bounding box center [729, 16] width 85 height 17
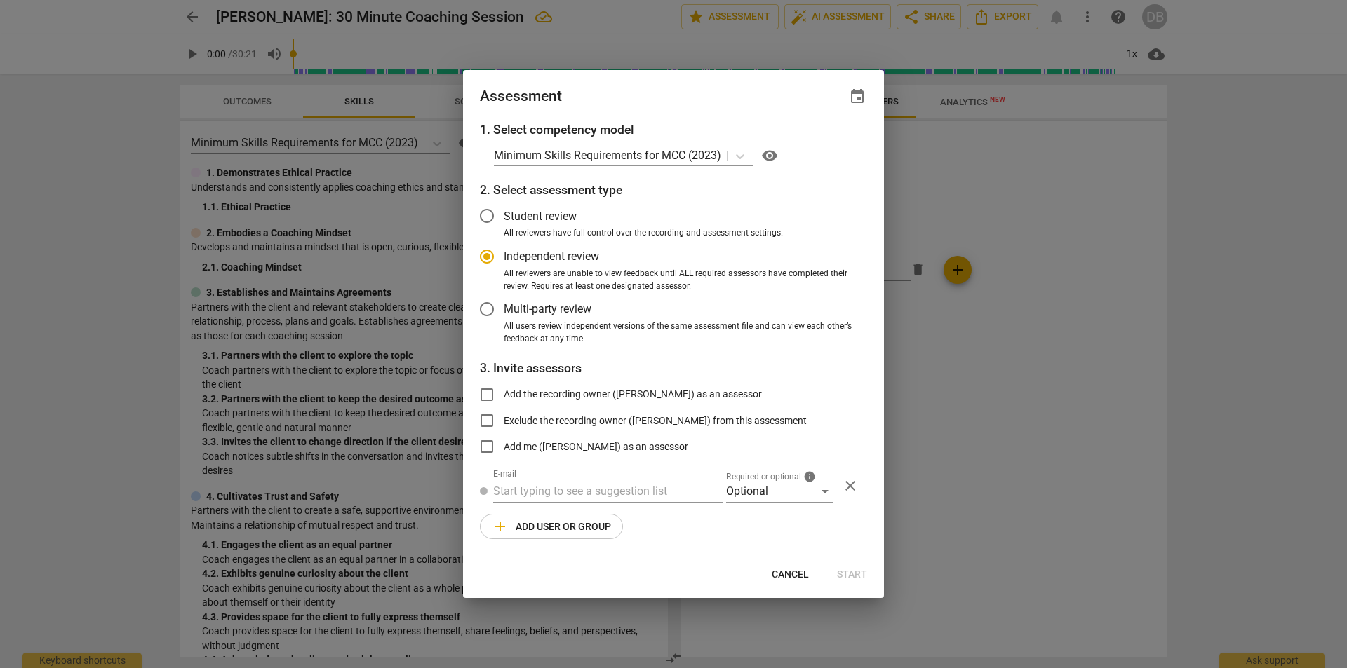
click at [1007, 221] on div at bounding box center [673, 334] width 1347 height 668
radio input "false"
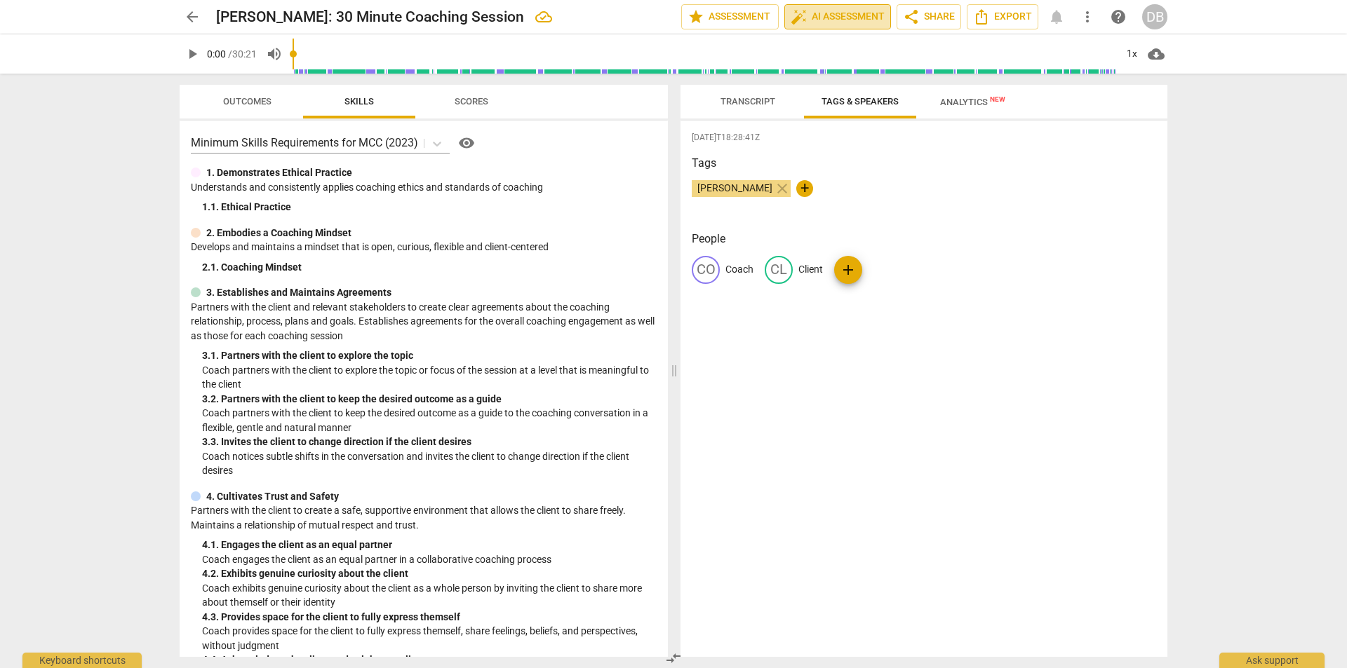
click at [849, 20] on span "auto_fix_high AI Assessment" at bounding box center [838, 16] width 94 height 17
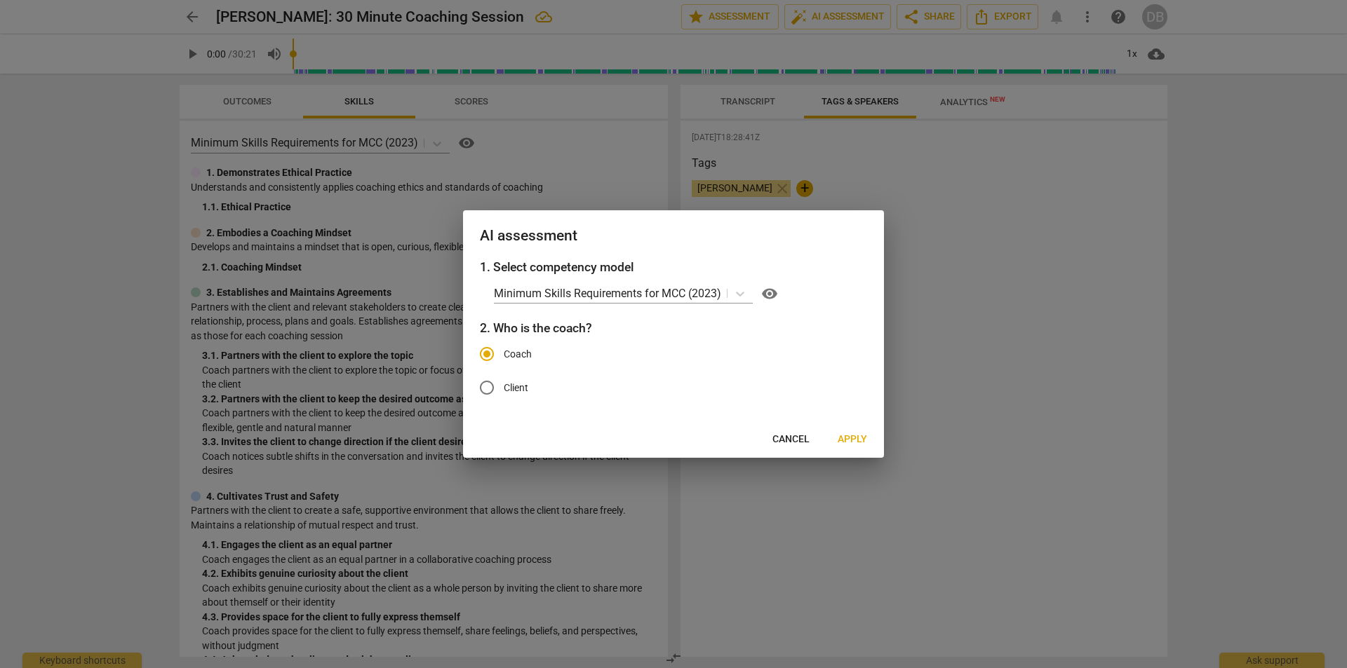
click at [854, 436] on span "Apply" at bounding box center [852, 440] width 29 height 14
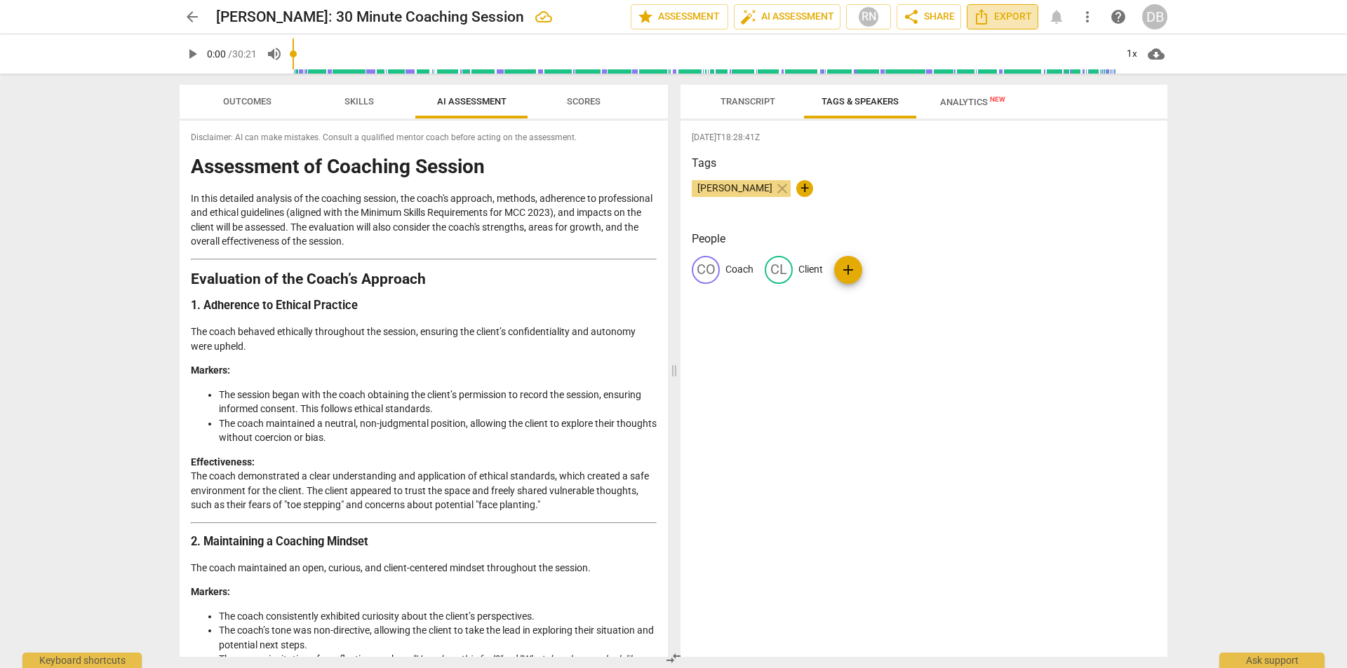
click at [990, 11] on span "Export" at bounding box center [1002, 16] width 59 height 17
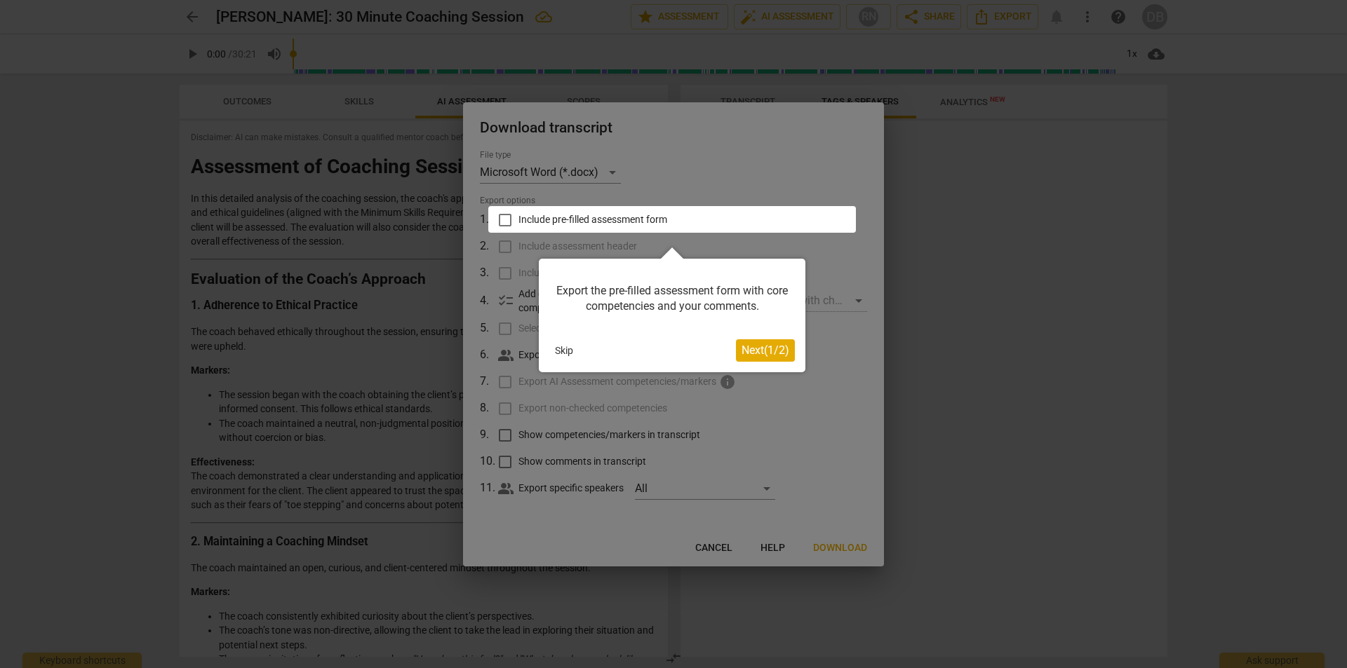
drag, startPoint x: 768, startPoint y: 351, endPoint x: 820, endPoint y: 274, distance: 92.4
click at [854, 0] on body "arrow_back Elise Woodward: 30 Minute Coaching Session edit star Assessment auto…" at bounding box center [673, 0] width 1347 height 0
click at [504, 216] on div at bounding box center [672, 219] width 368 height 27
click at [506, 224] on div at bounding box center [672, 219] width 368 height 27
click at [767, 356] on span "Next ( 1 / 2 )" at bounding box center [765, 350] width 48 height 13
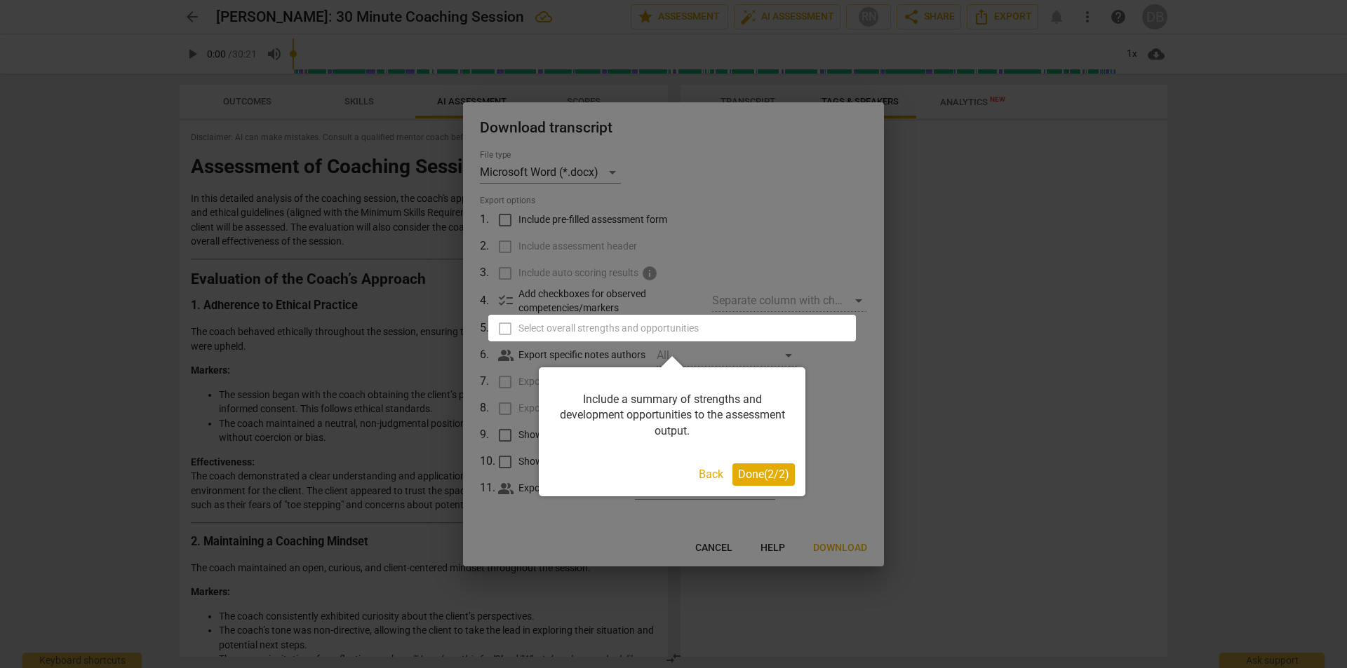
click at [763, 473] on span "Done ( 2 / 2 )" at bounding box center [763, 474] width 51 height 13
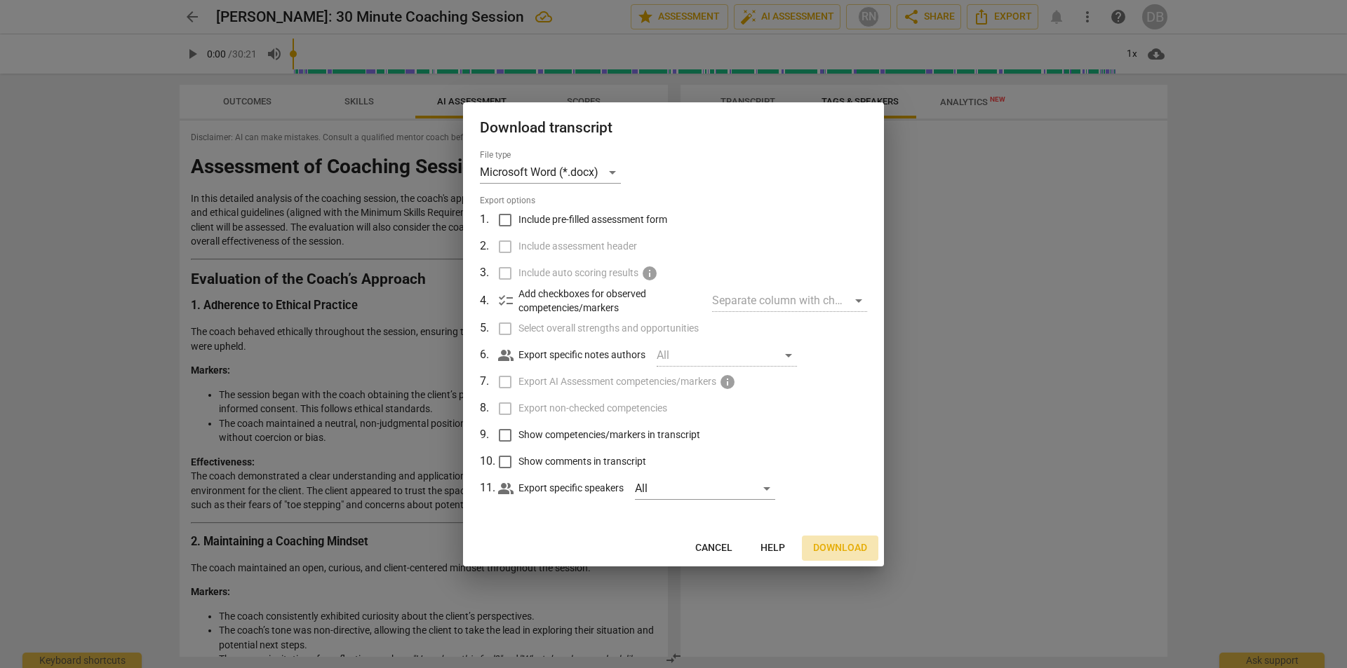
click at [840, 555] on span "Download" at bounding box center [840, 549] width 54 height 14
